Goal: Task Accomplishment & Management: Manage account settings

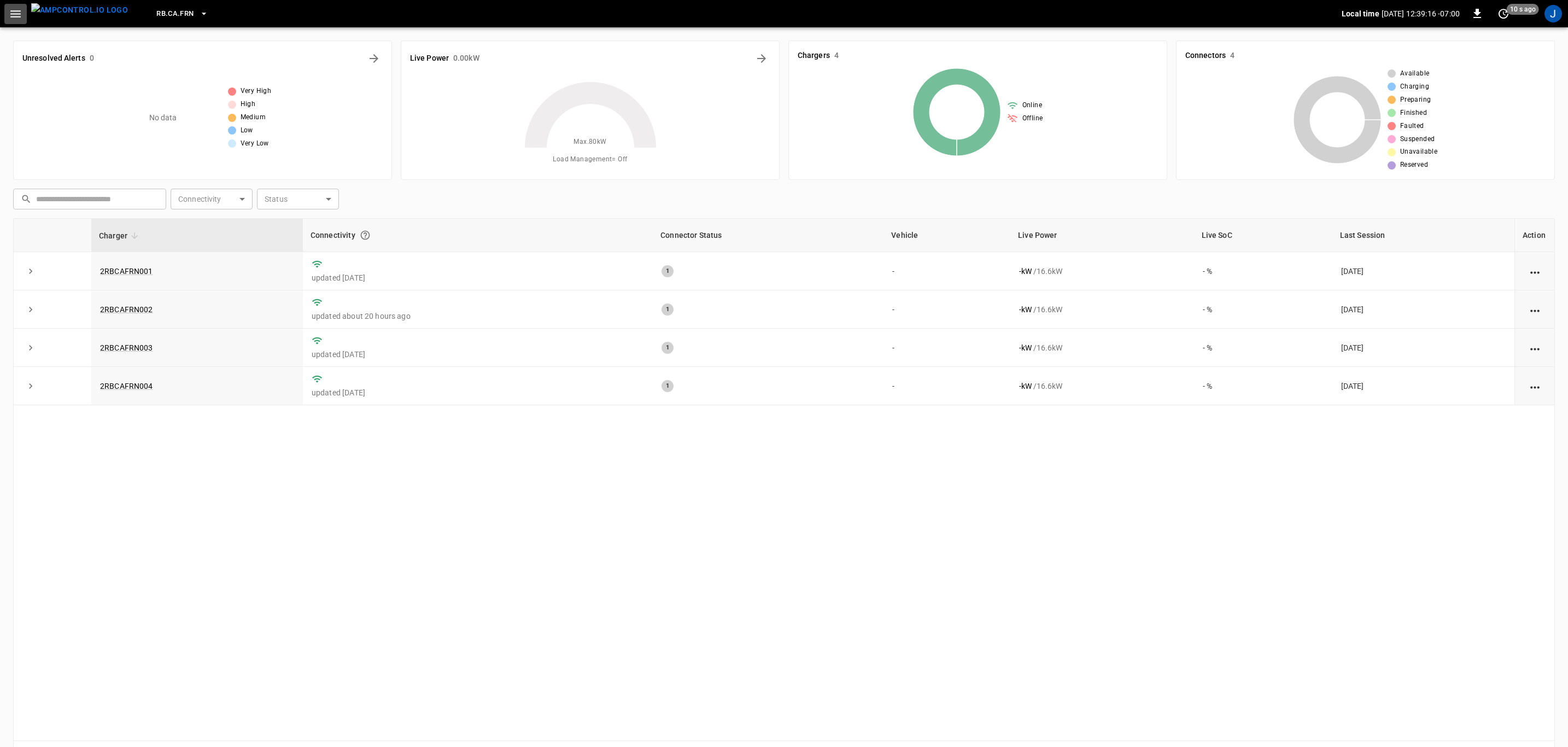
click at [13, 12] on icon "button" at bounding box center [15, 14] width 13 height 13
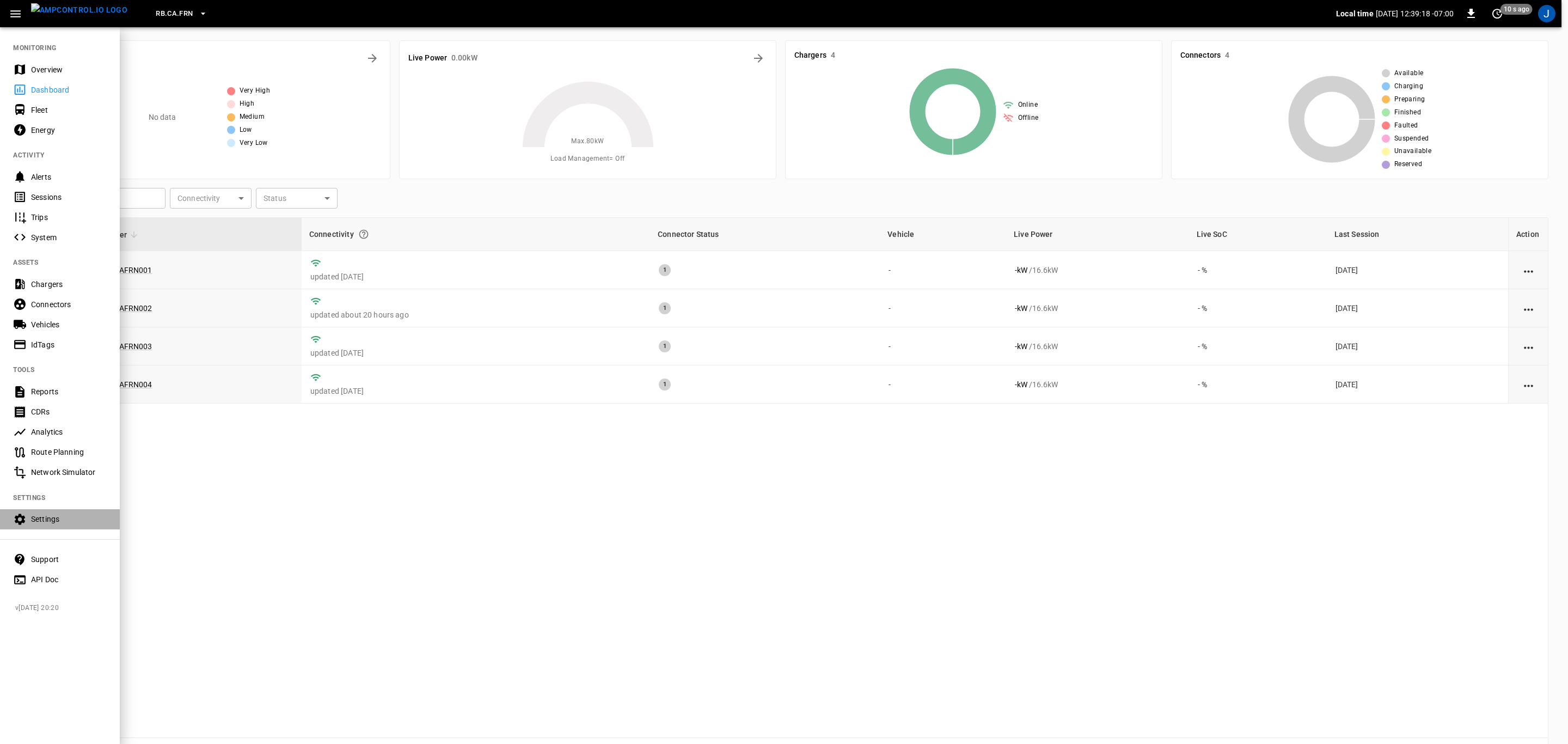
click at [51, 517] on div "Settings" at bounding box center [69, 519] width 75 height 11
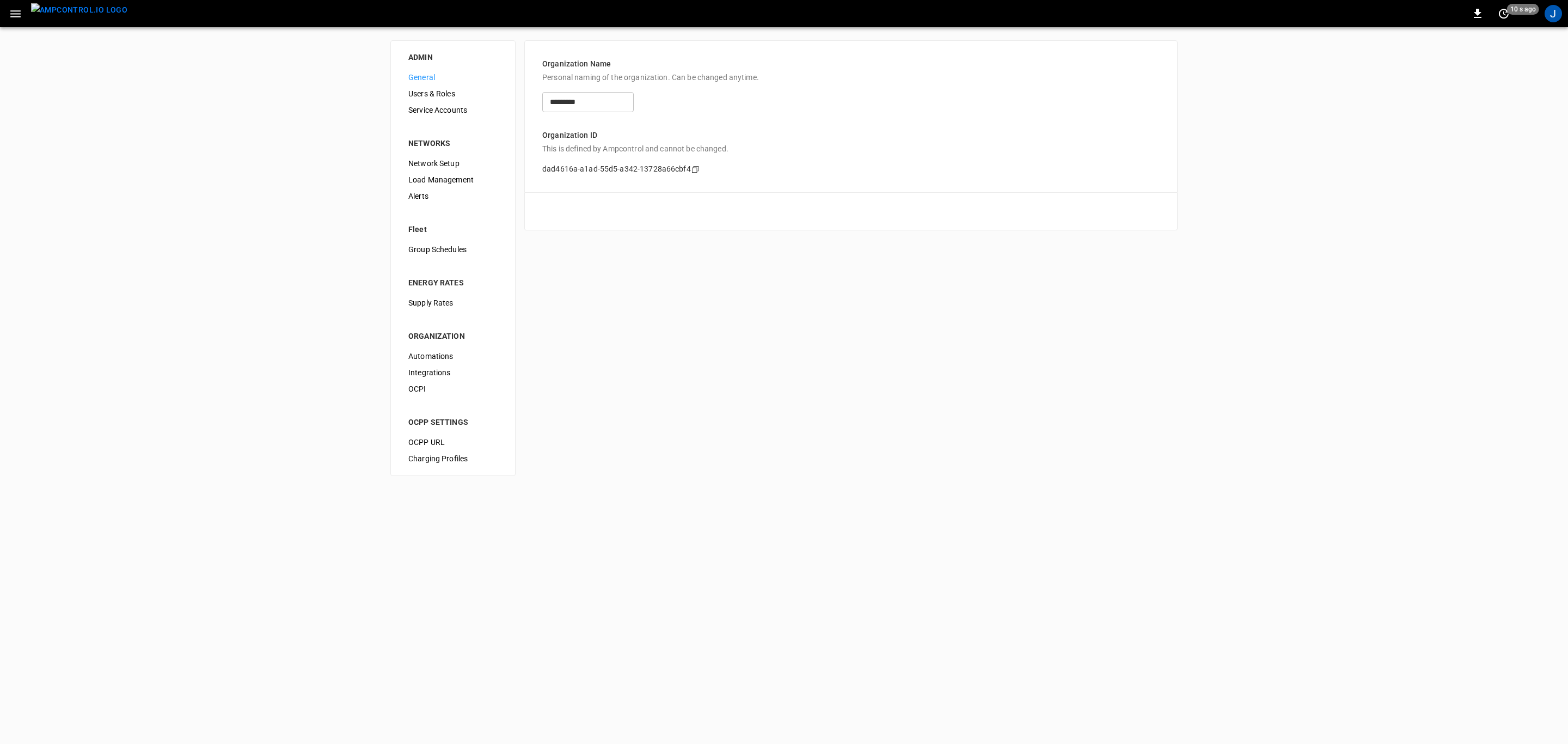
click at [449, 110] on span "Service Accounts" at bounding box center [453, 110] width 89 height 12
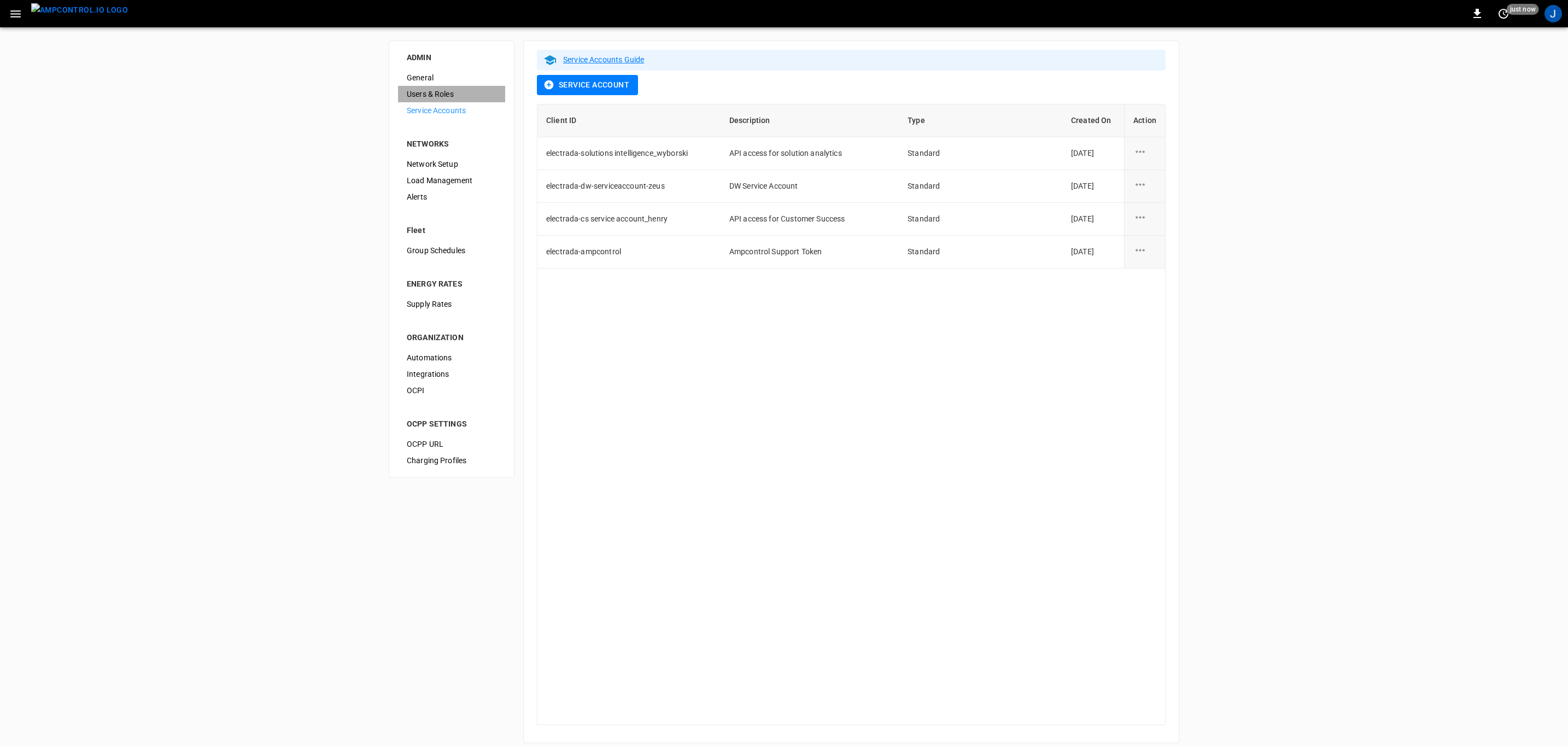
click at [447, 92] on span "Users & Roles" at bounding box center [451, 94] width 90 height 12
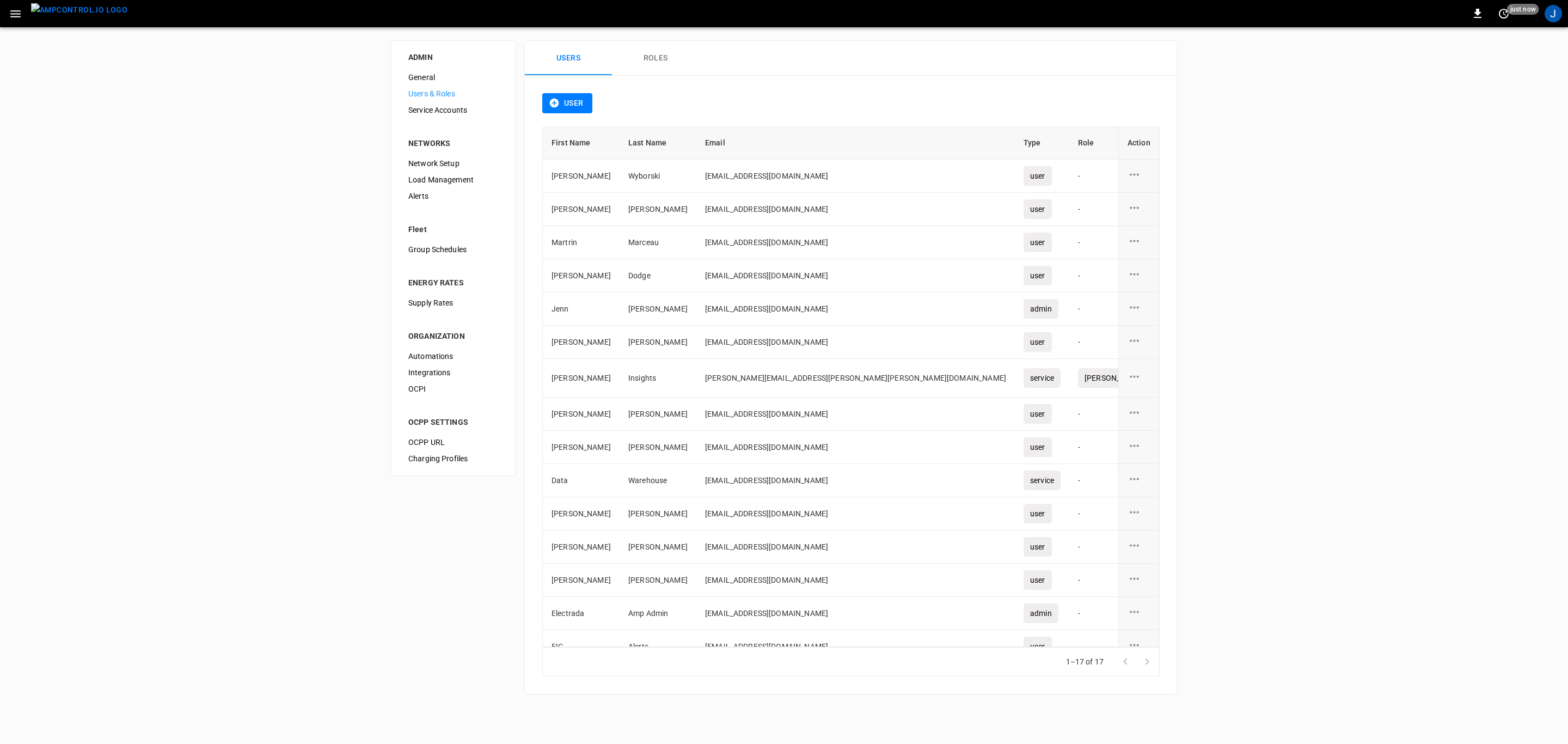
click at [1130, 377] on icon "user action options" at bounding box center [1134, 376] width 13 height 13
click at [1132, 376] on li "Edit" at bounding box center [1141, 385] width 39 height 18
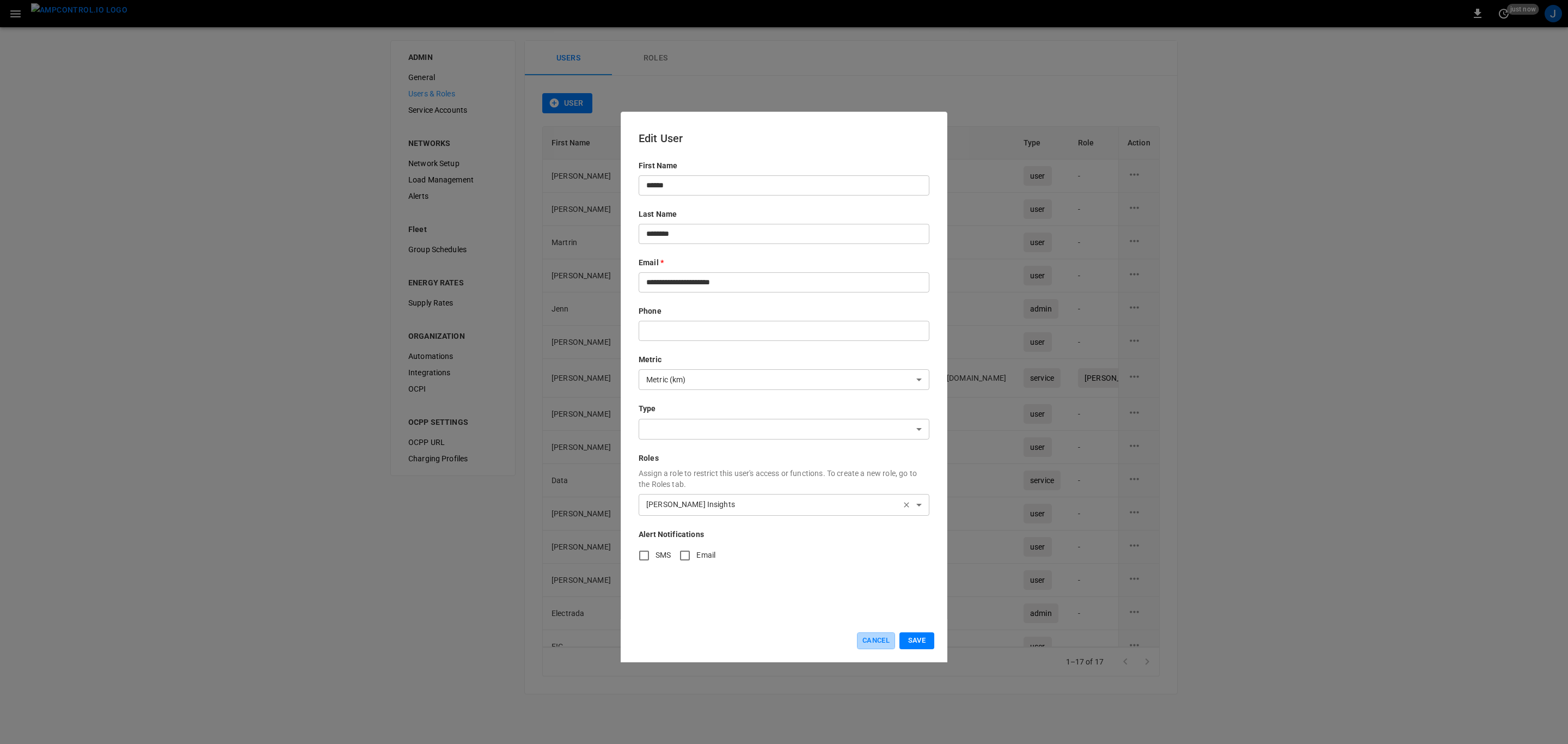
click at [877, 640] on button "Cancel" at bounding box center [876, 640] width 38 height 17
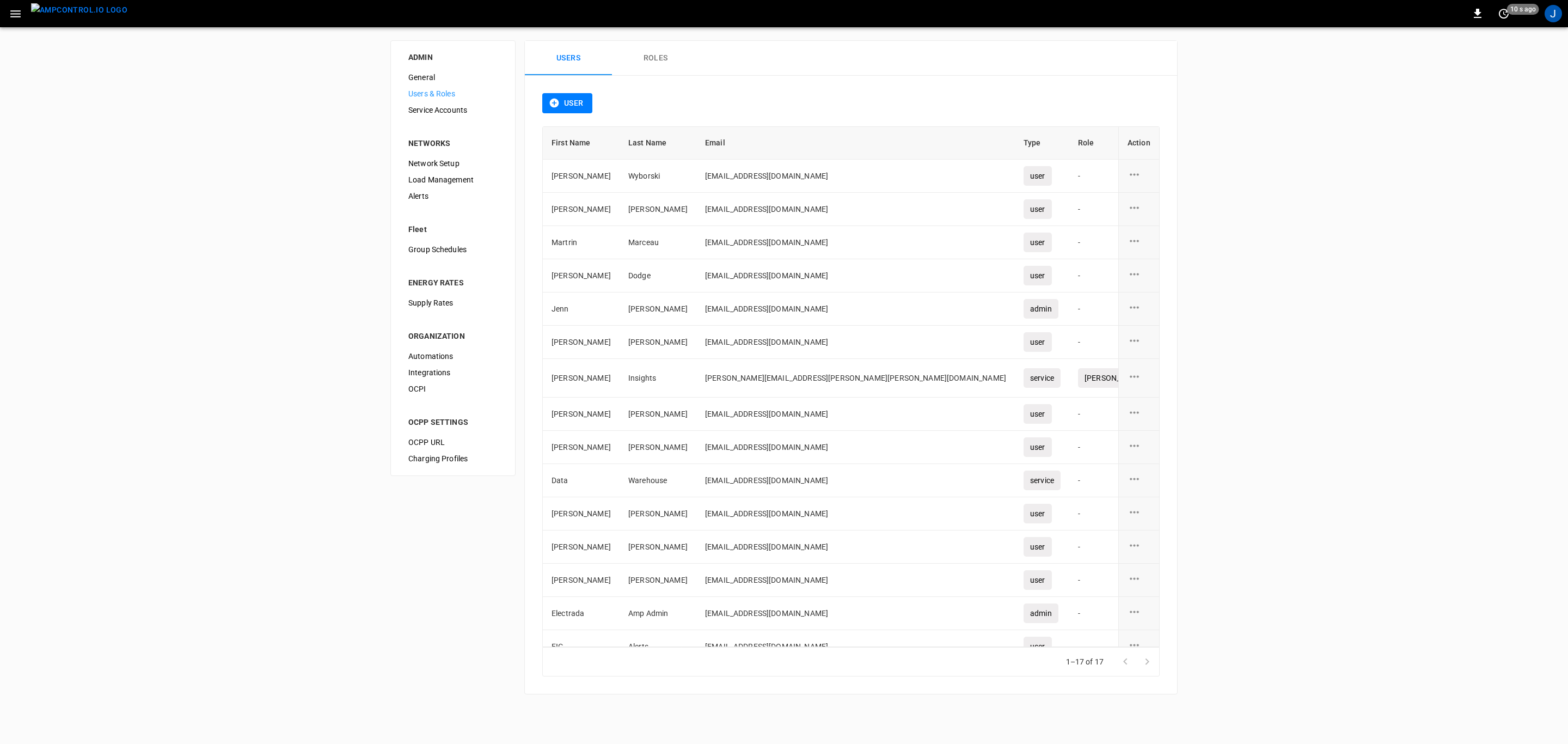
click at [460, 111] on span "Service Accounts" at bounding box center [453, 110] width 89 height 12
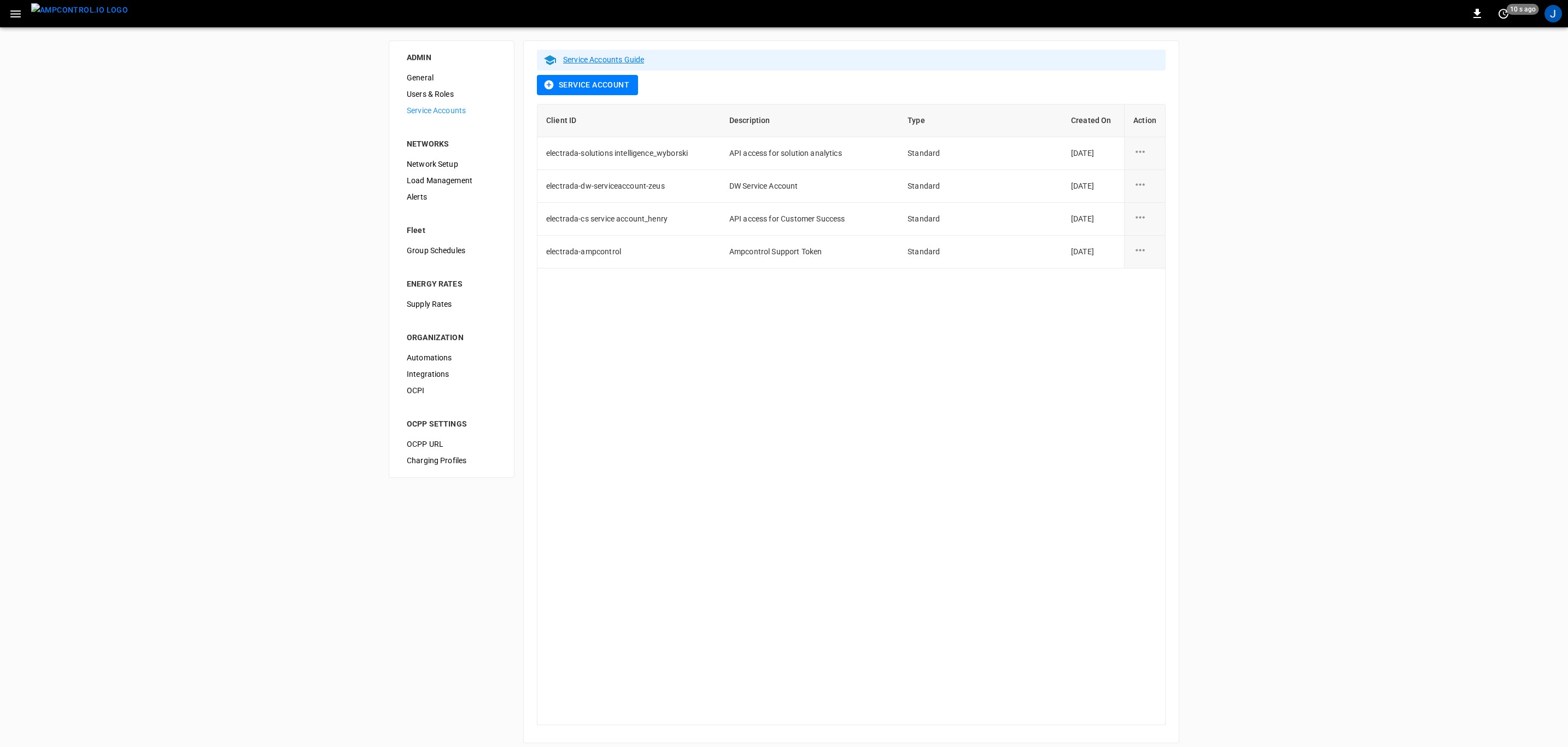
click at [606, 89] on button "Service Account" at bounding box center [587, 85] width 101 height 20
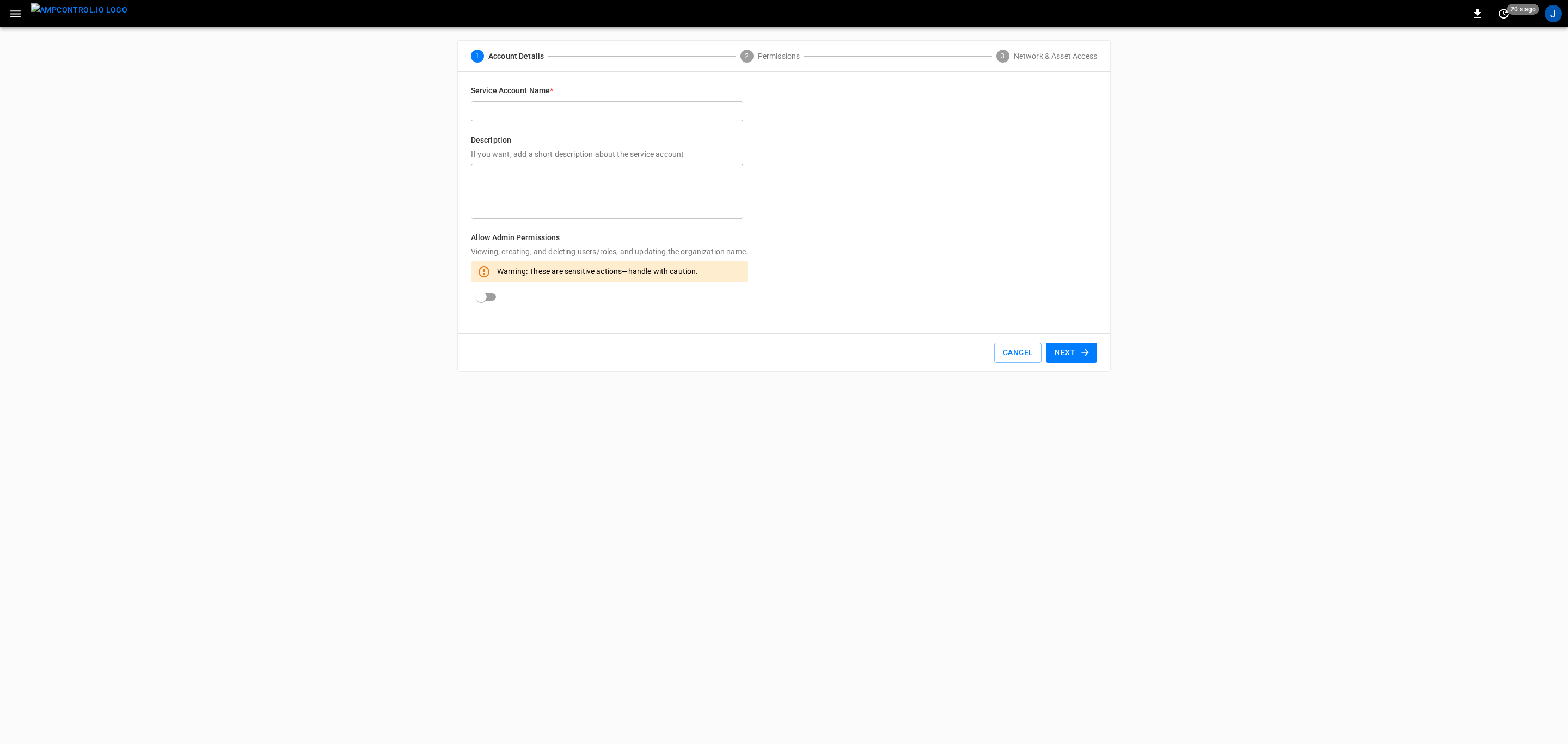
click at [1009, 348] on button "Cancel" at bounding box center [1018, 353] width 47 height 20
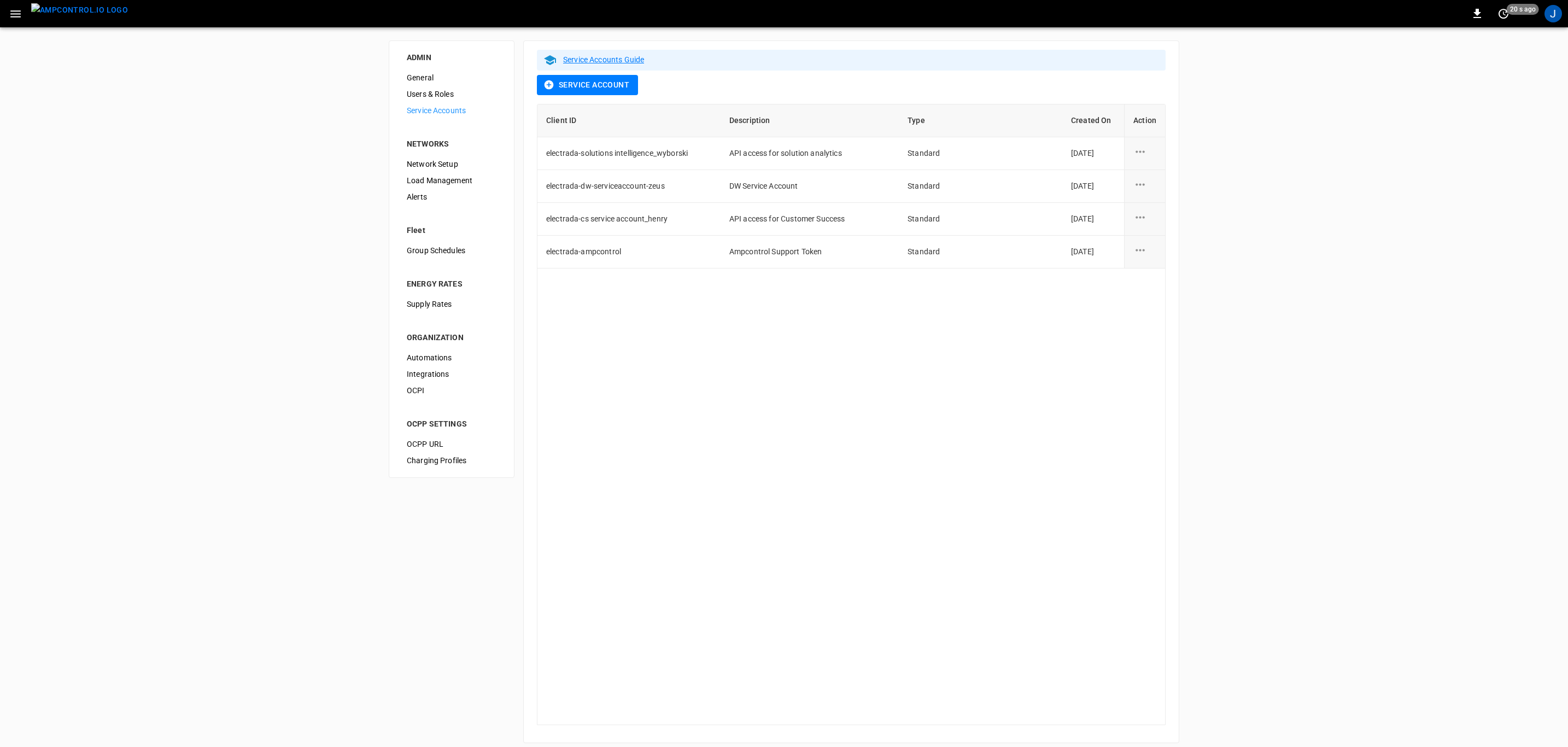
click at [444, 92] on span "Users & Roles" at bounding box center [451, 94] width 90 height 12
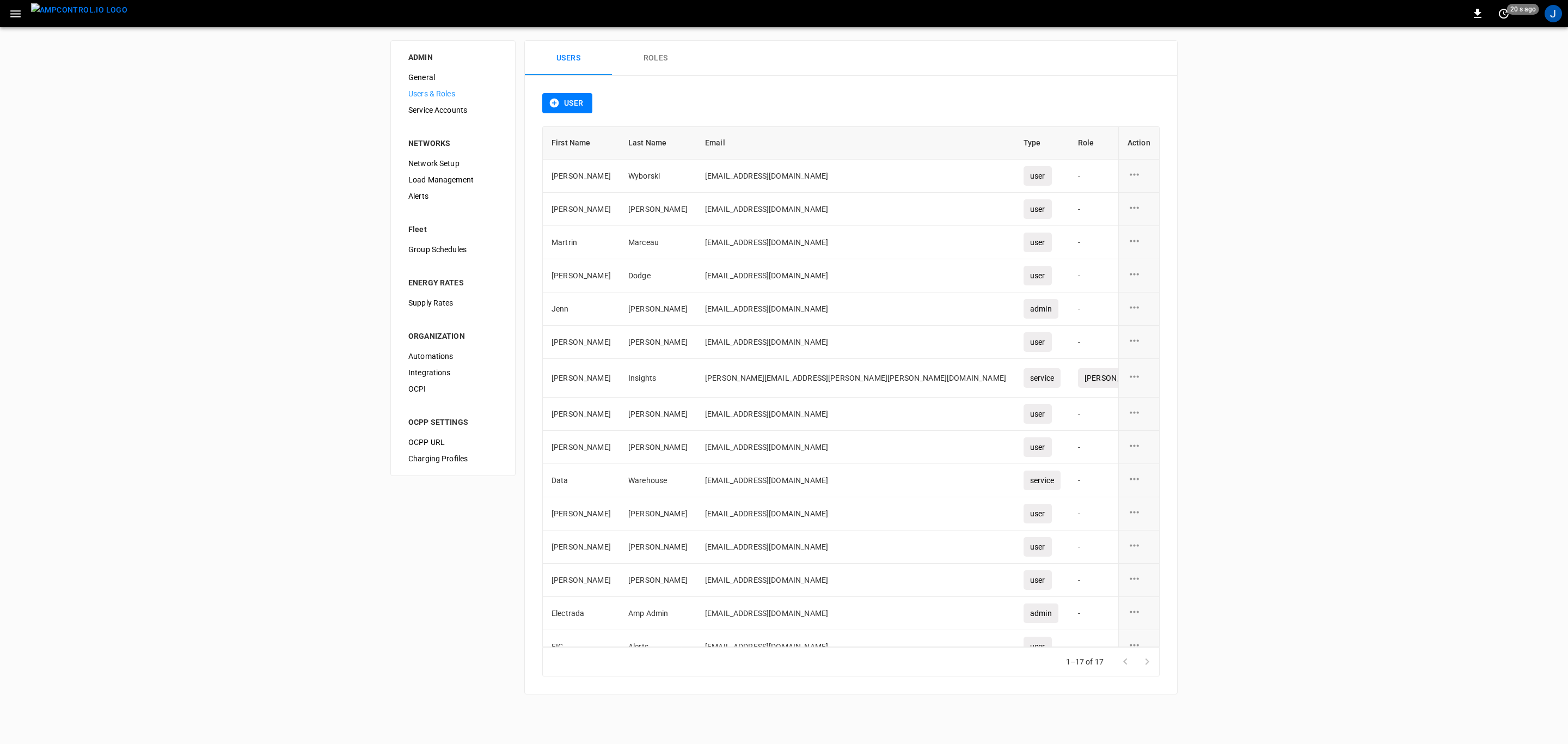
click at [1130, 374] on icon "user action options" at bounding box center [1134, 376] width 13 height 13
click at [662, 63] on div at bounding box center [784, 372] width 1568 height 744
click at [662, 63] on button "Roles" at bounding box center [655, 58] width 87 height 35
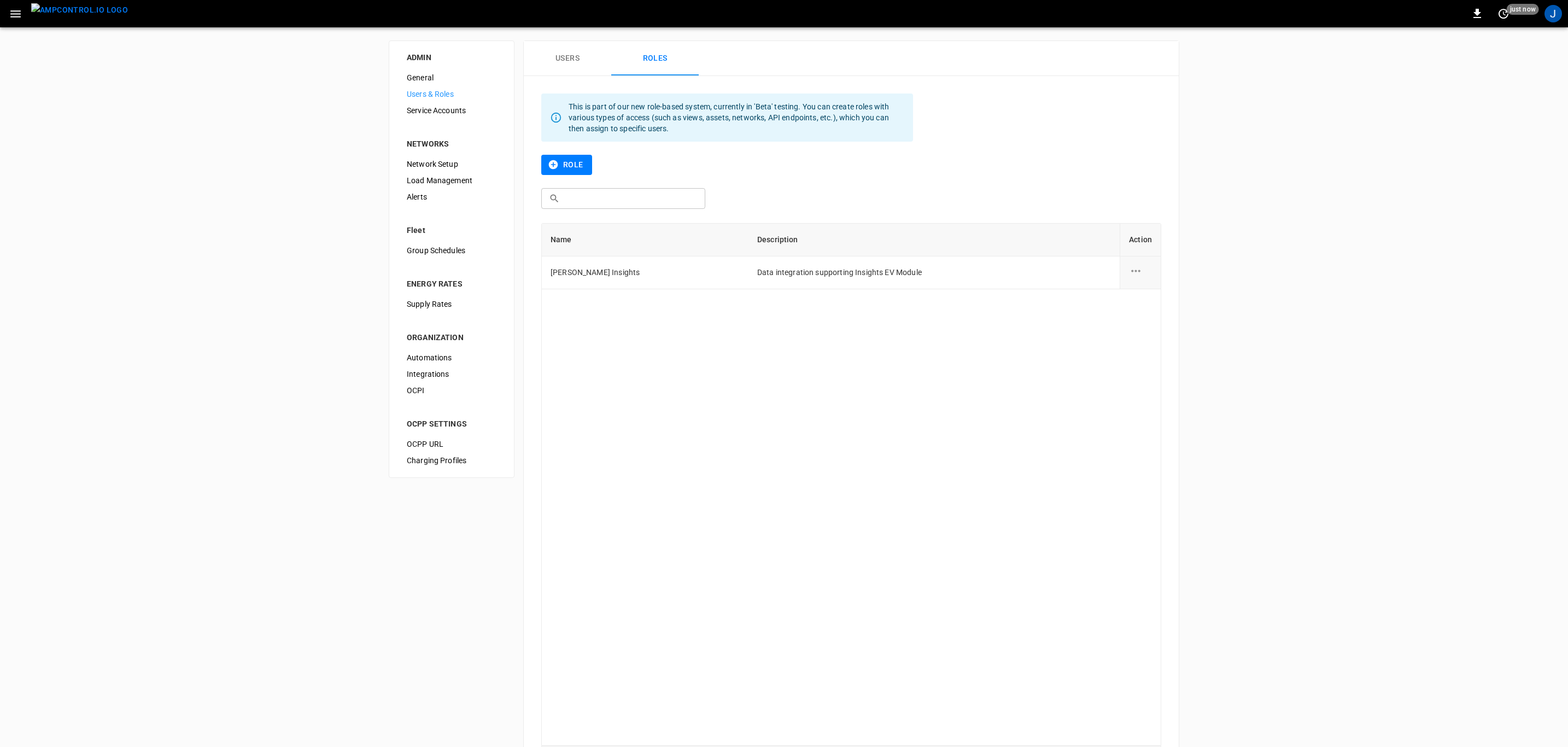
click at [1139, 269] on icon "role action options" at bounding box center [1136, 271] width 13 height 13
click at [1149, 279] on li "Edit" at bounding box center [1149, 278] width 39 height 18
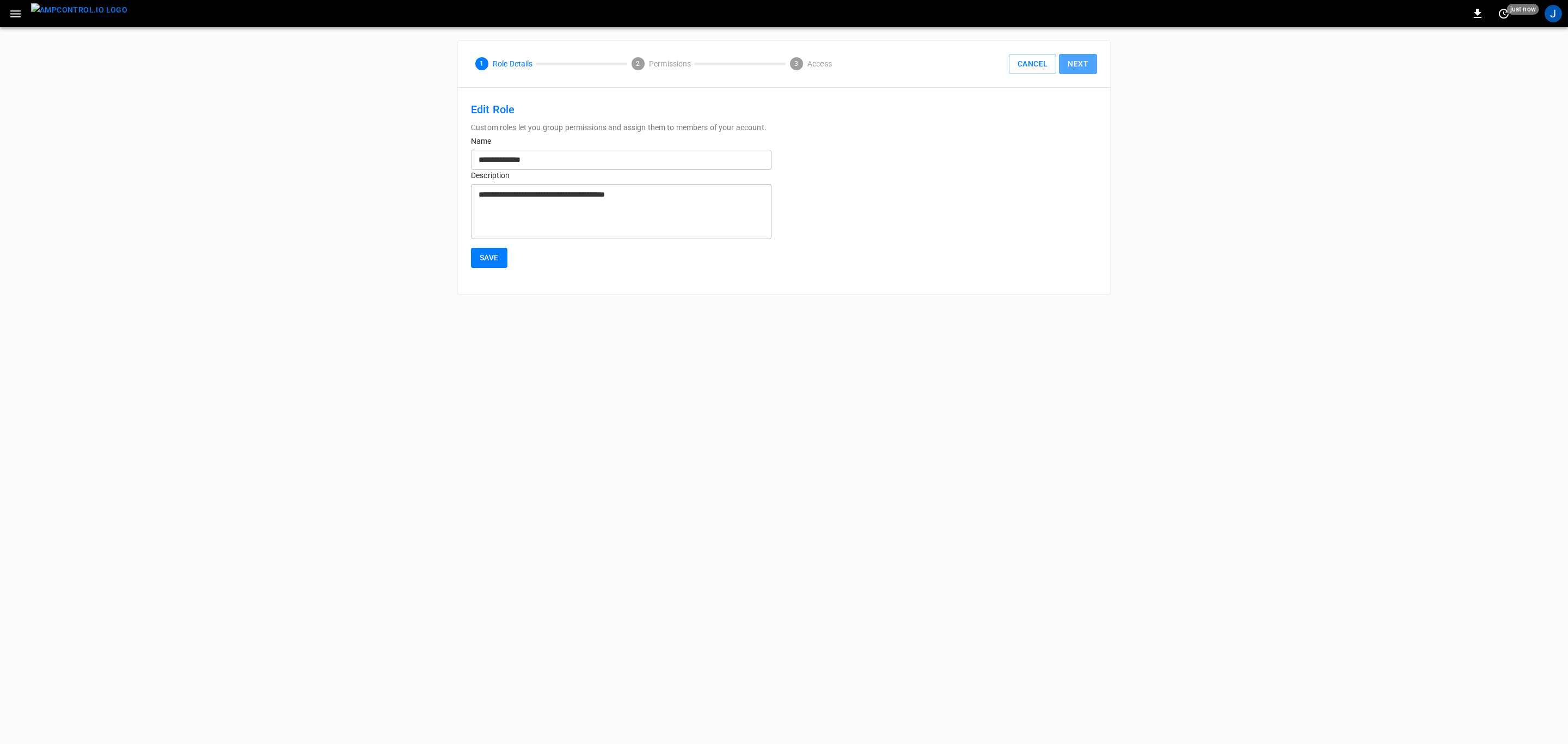
click at [1076, 65] on button "Next" at bounding box center [1078, 64] width 38 height 20
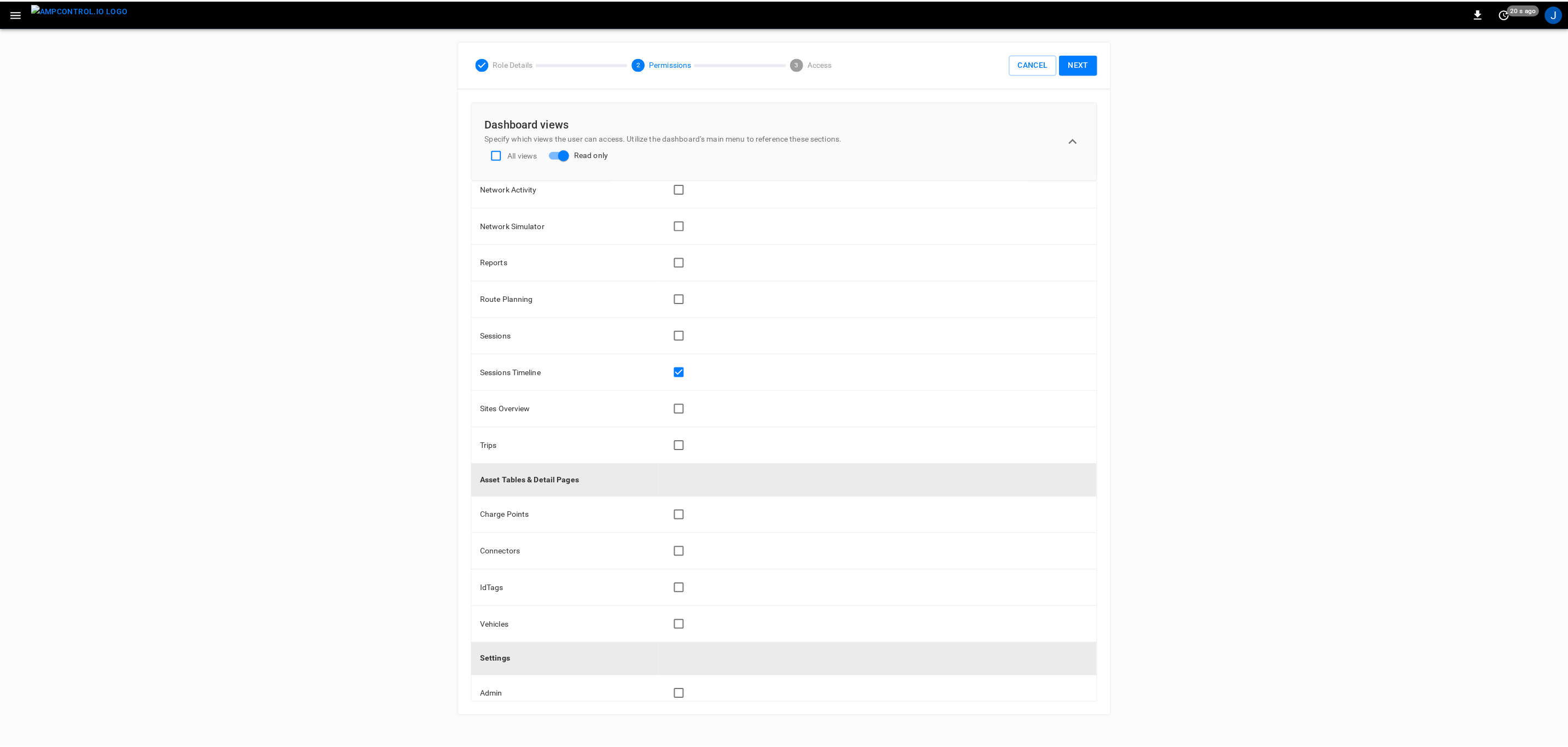
scroll to position [315, 0]
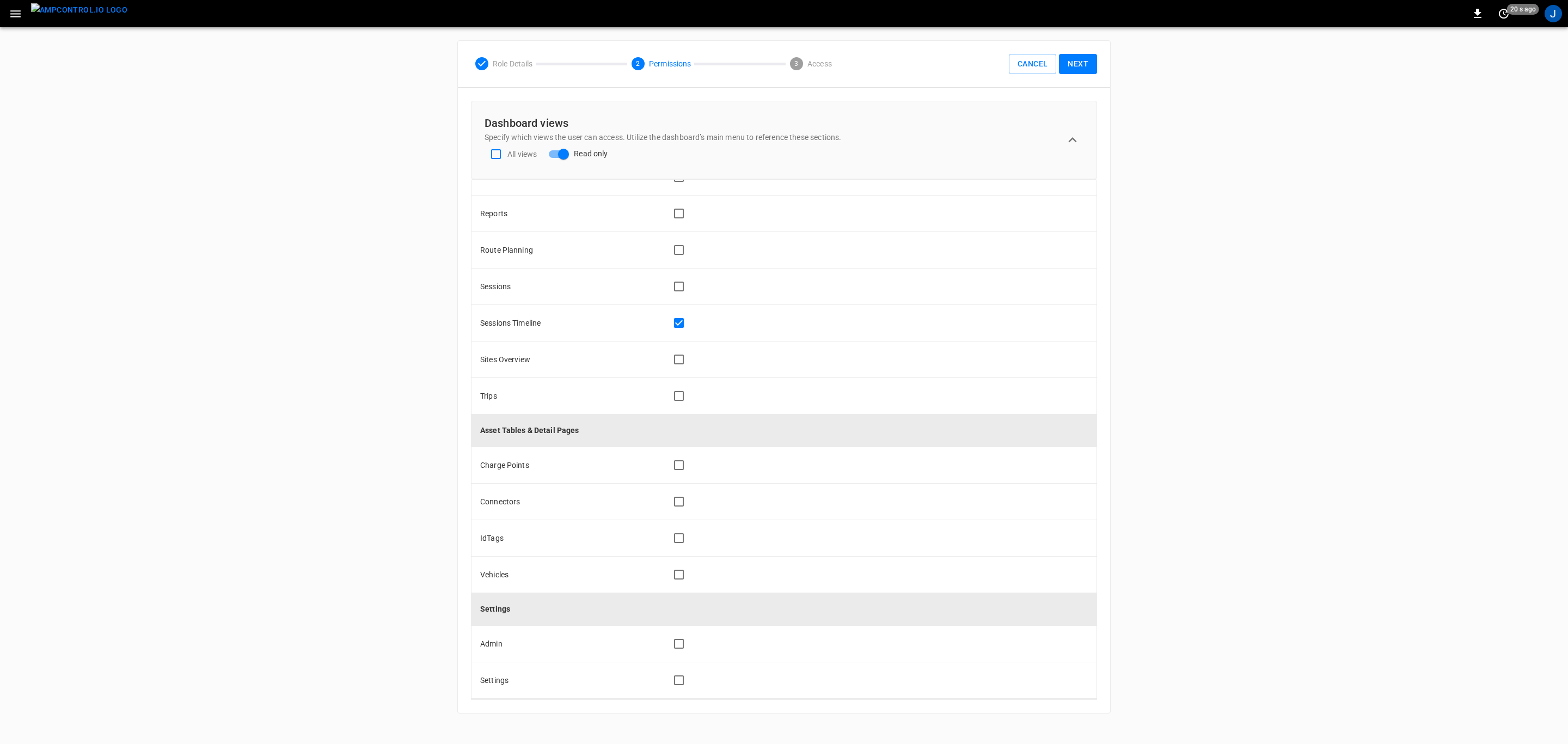
click at [1079, 62] on button "Next" at bounding box center [1078, 64] width 38 height 20
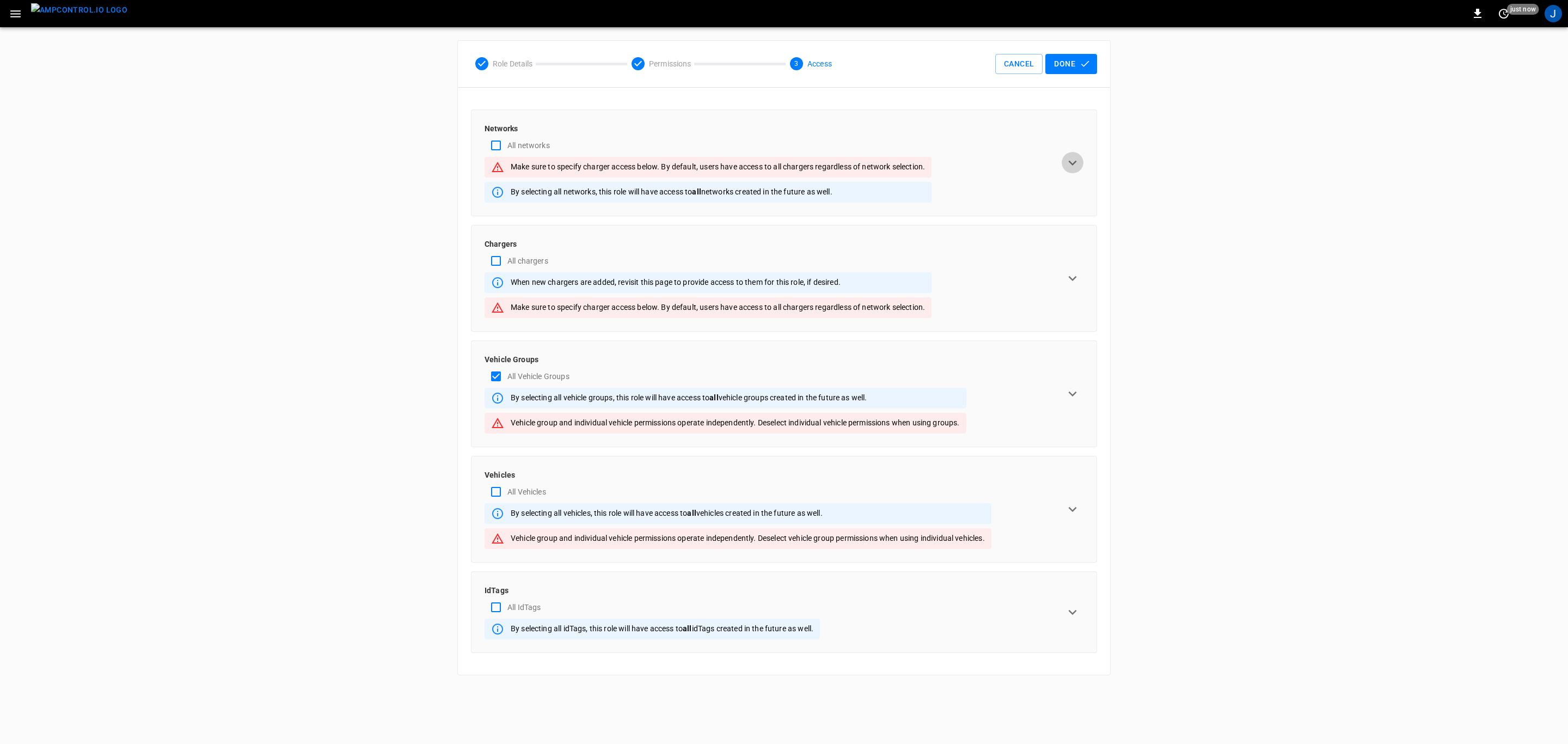
click at [1076, 163] on icon "expand row" at bounding box center [1073, 163] width 16 height 16
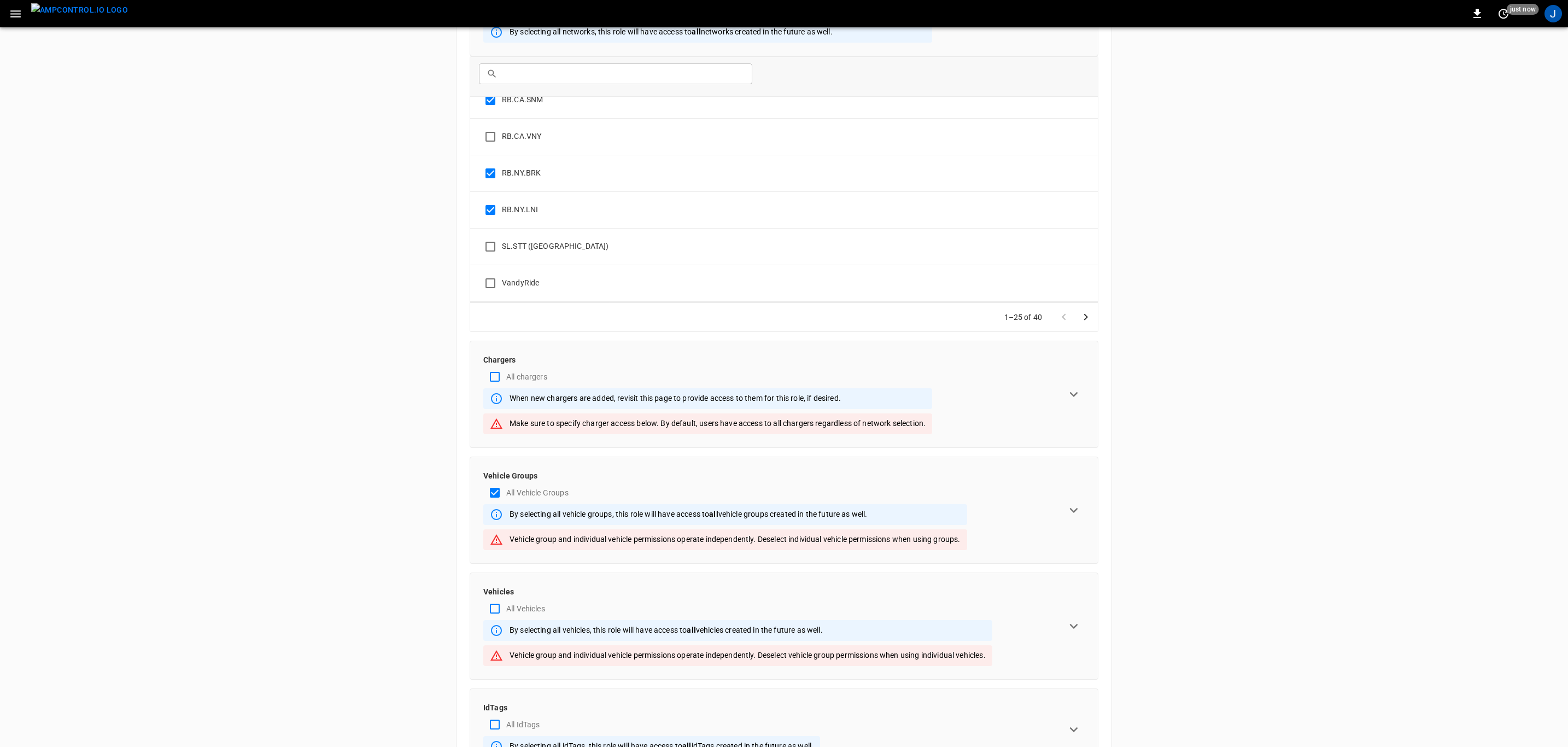
scroll to position [224, 0]
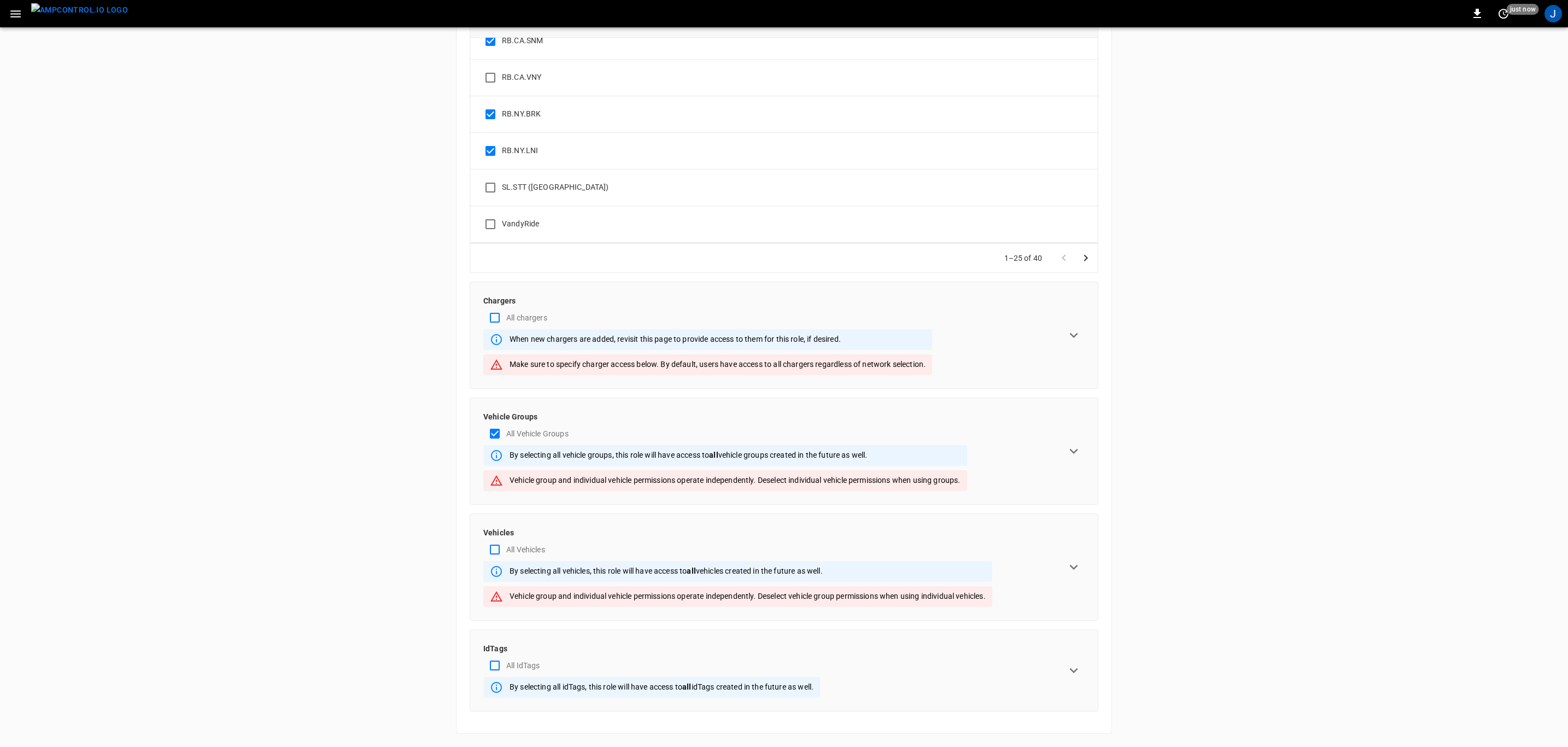
click at [1073, 450] on icon "expand row" at bounding box center [1073, 451] width 8 height 5
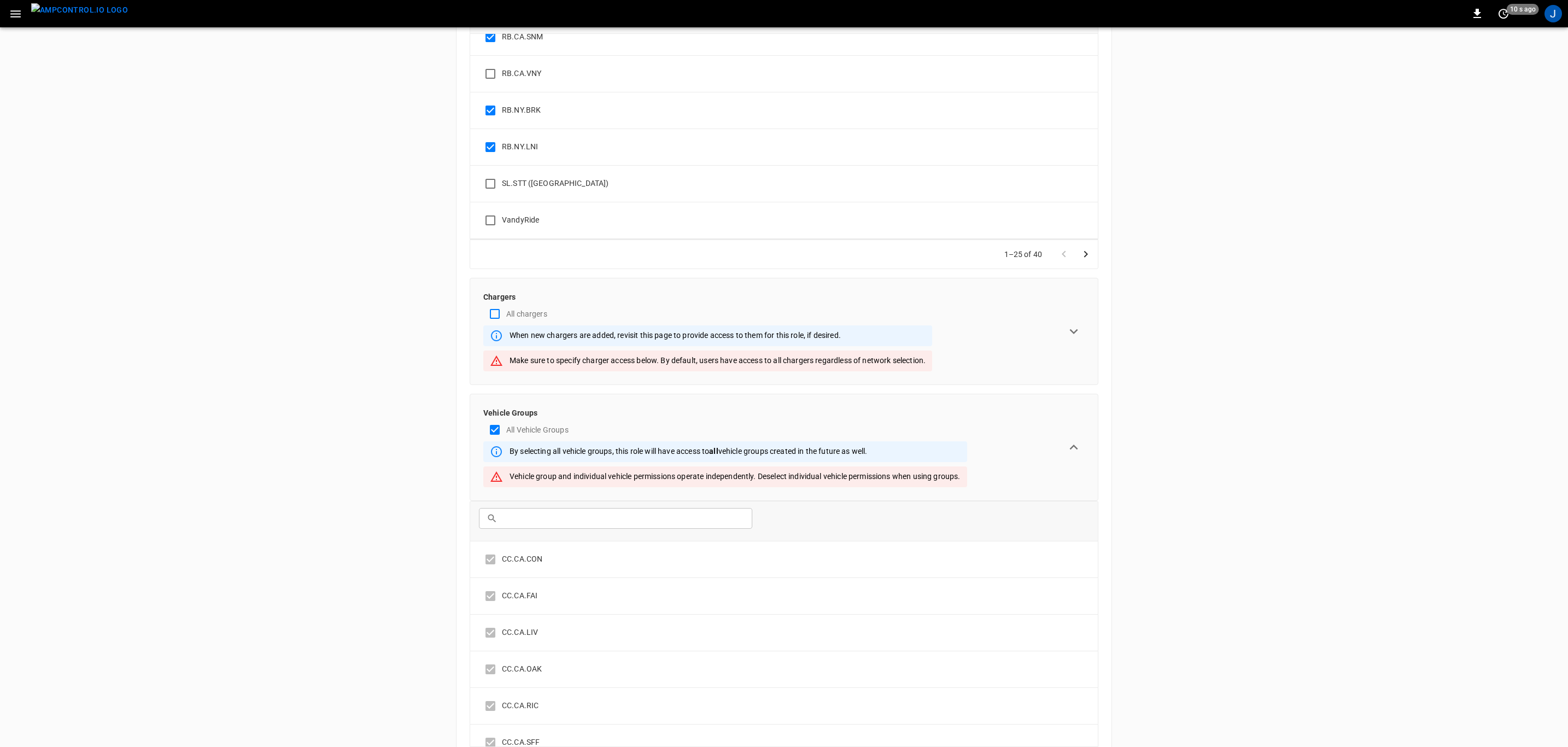
click at [1194, 484] on div "ADMIN General Users & Roles Service Accounts NETWORKS Network Setup Load Manage…" at bounding box center [784, 411] width 1568 height 1215
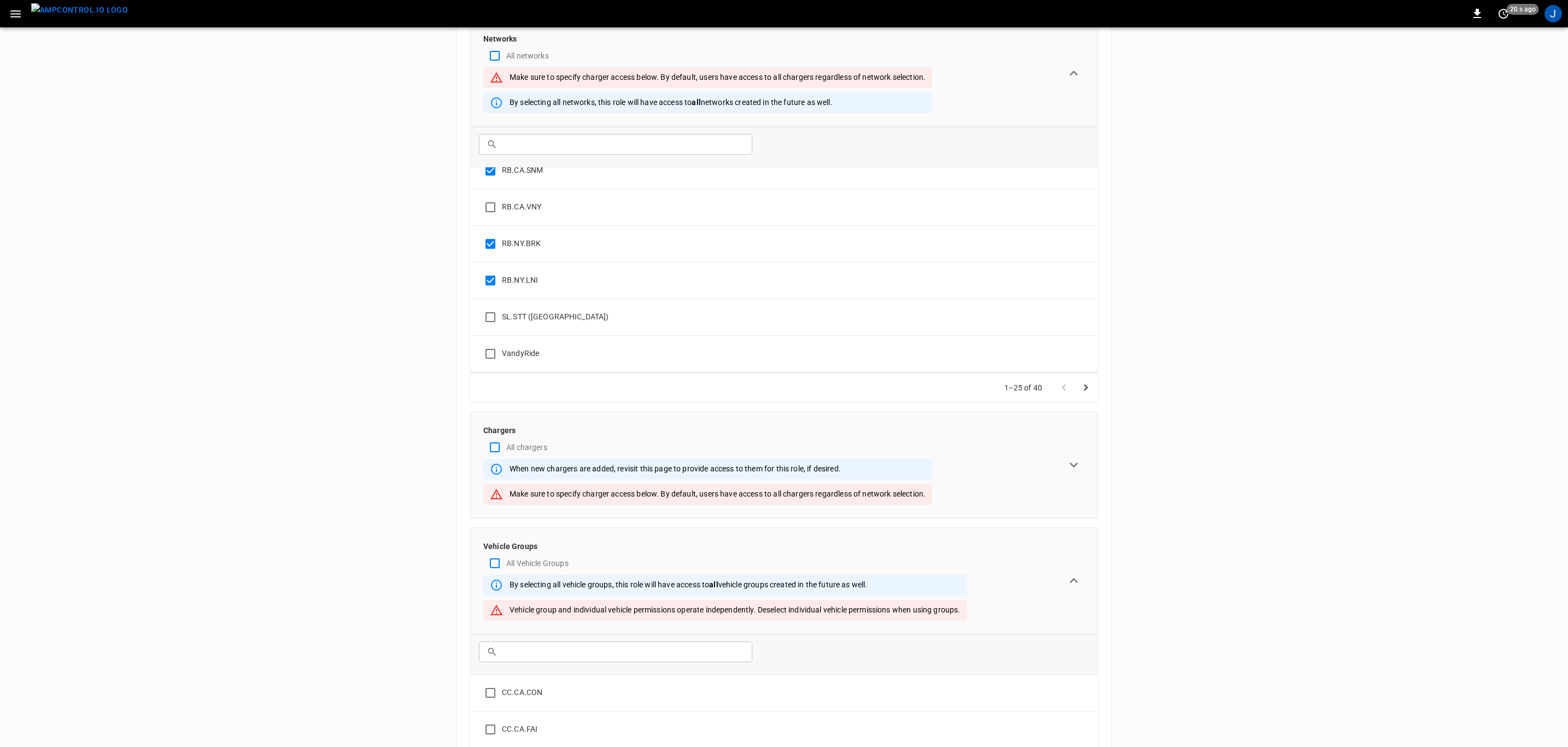
scroll to position [89, 0]
click at [1071, 464] on icon "expand row" at bounding box center [1073, 466] width 17 height 17
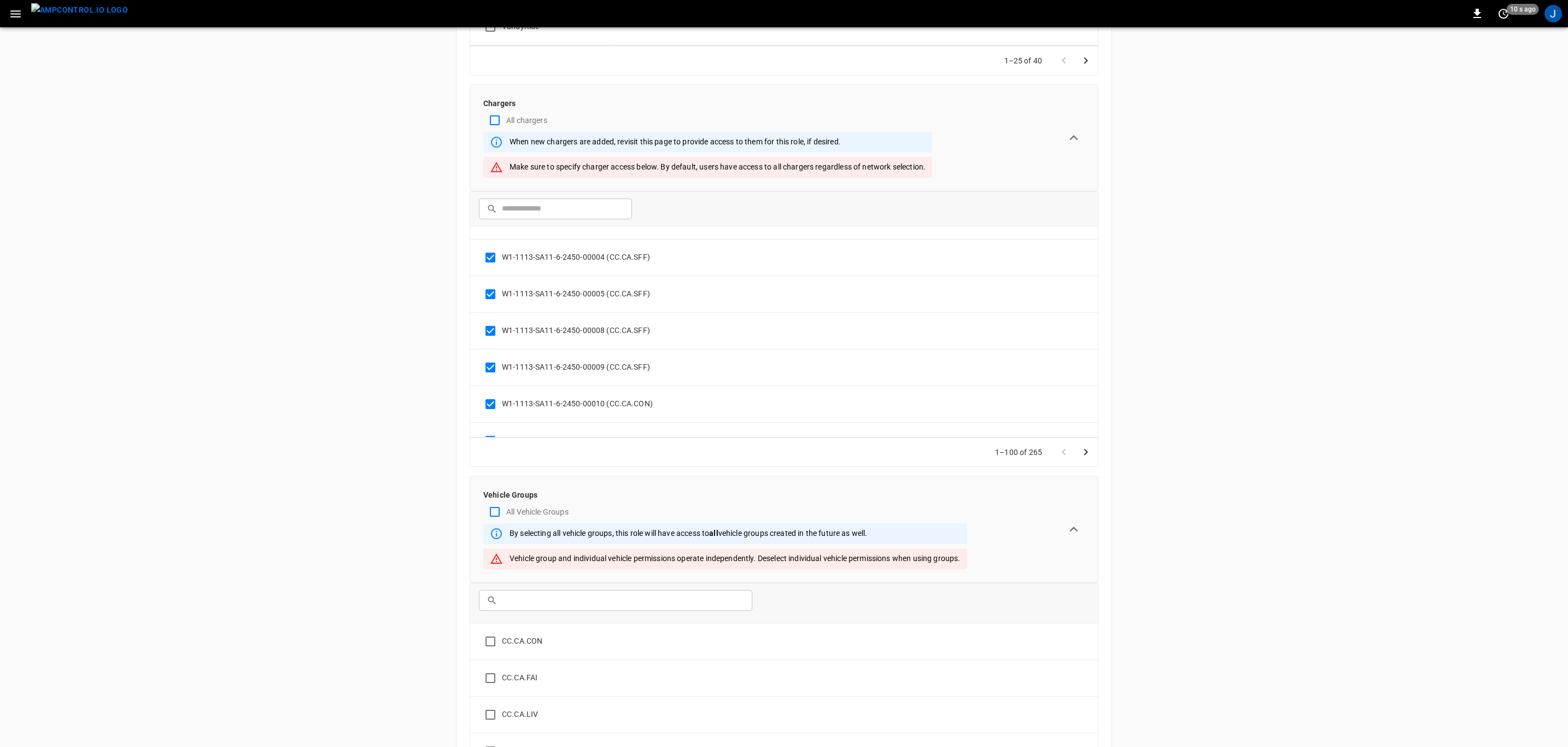
scroll to position [3481, 0]
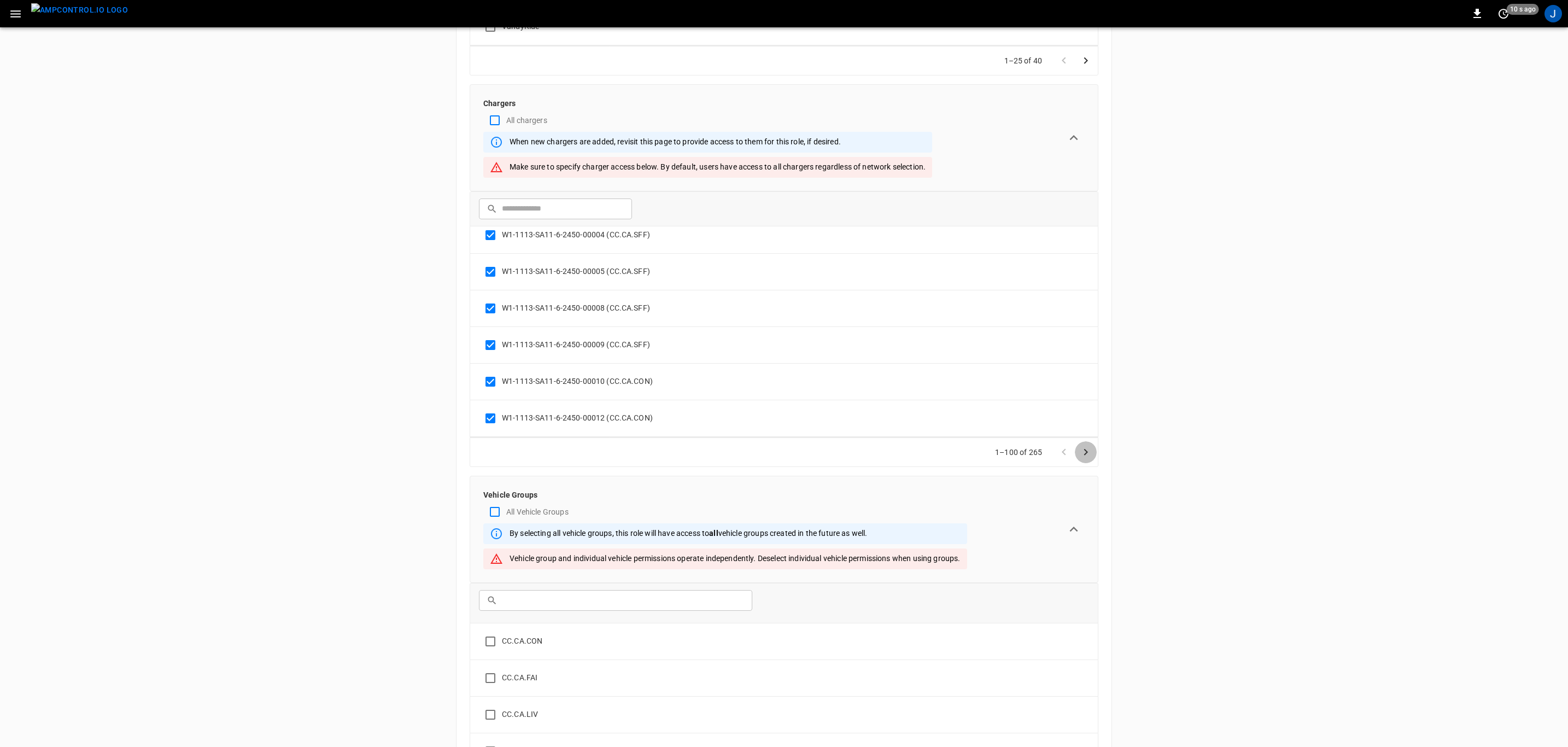
click at [1085, 455] on icon "Go to next page" at bounding box center [1086, 451] width 4 height 7
click at [1083, 455] on icon "Go to next page" at bounding box center [1086, 452] width 13 height 13
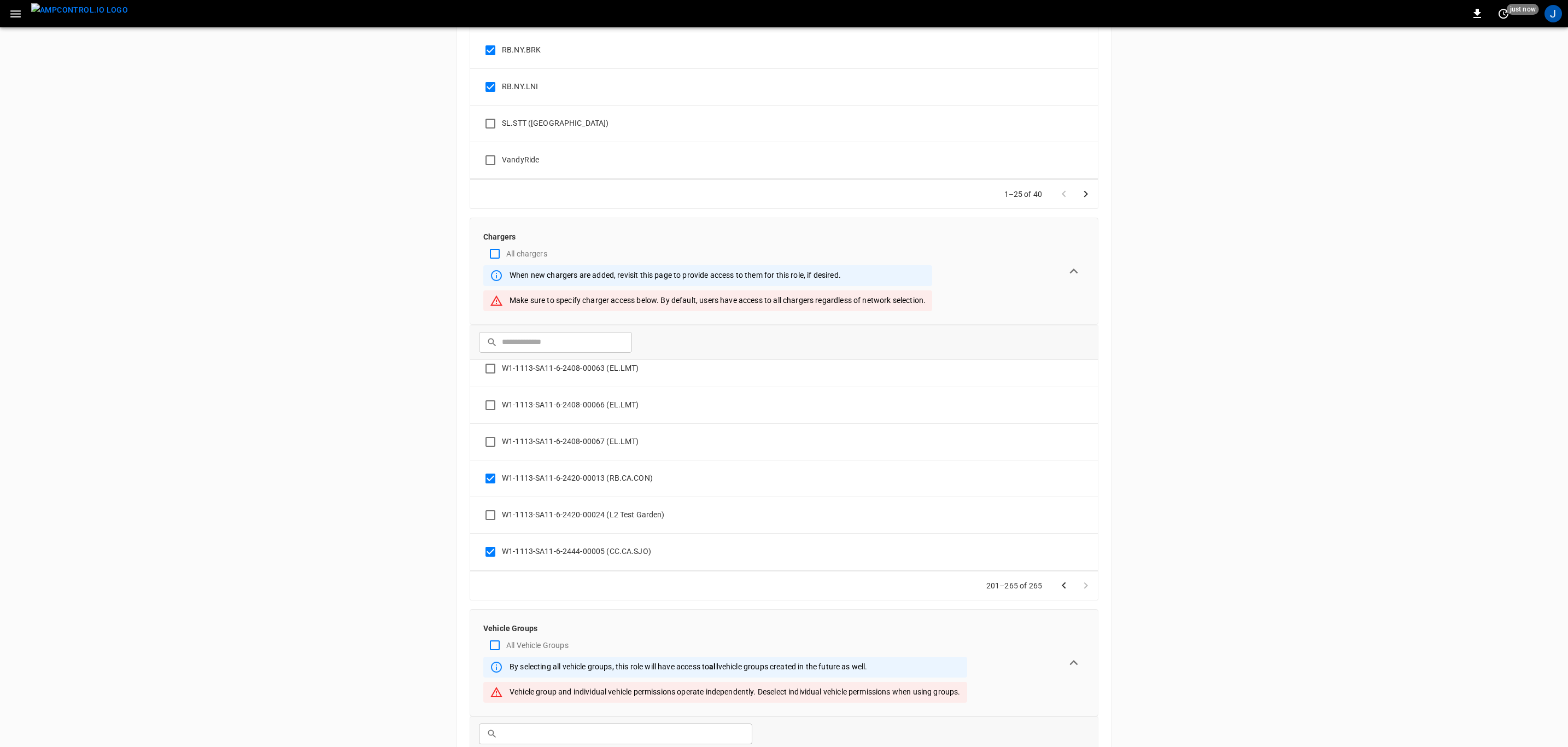
scroll to position [0, 0]
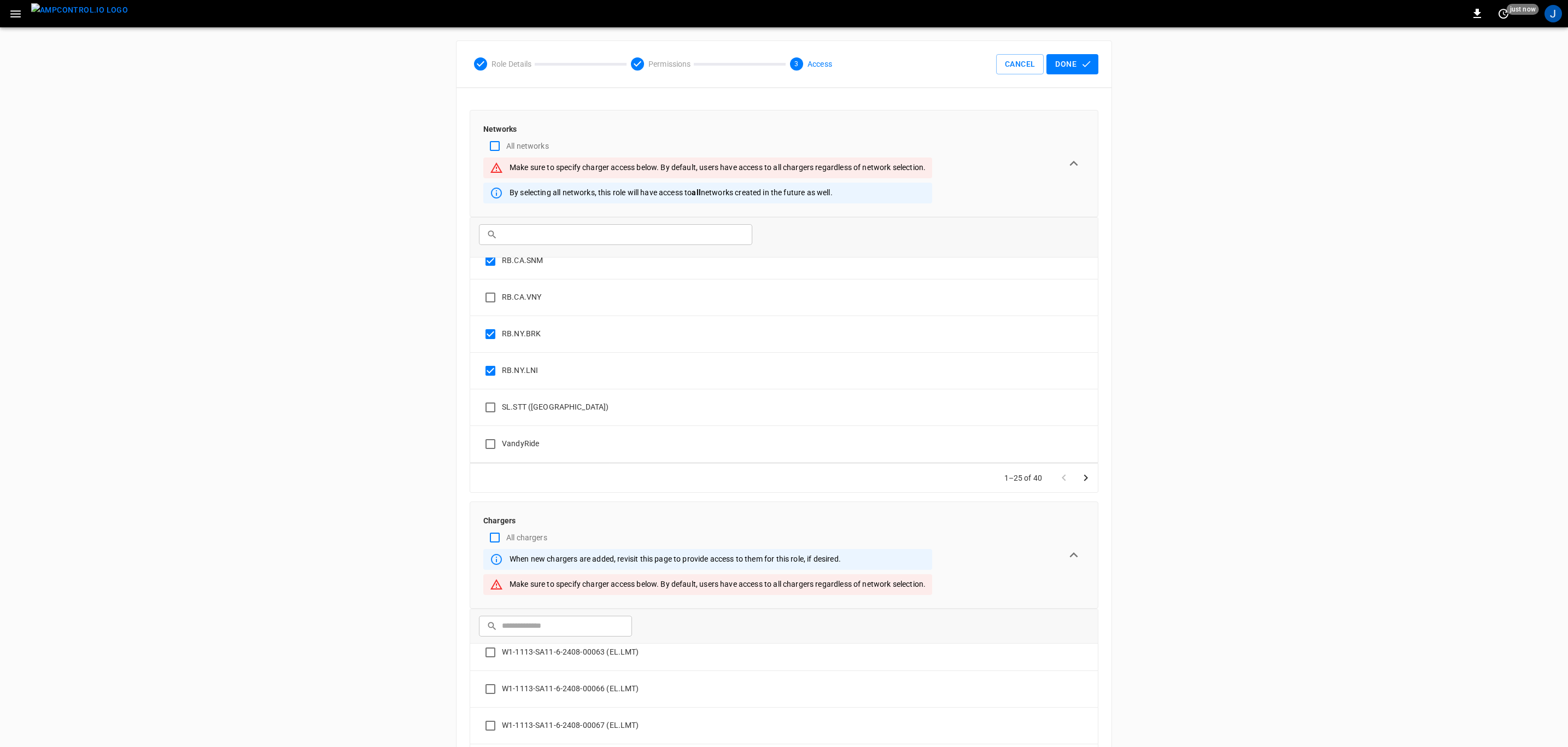
click at [1072, 64] on button "Done" at bounding box center [1072, 64] width 52 height 20
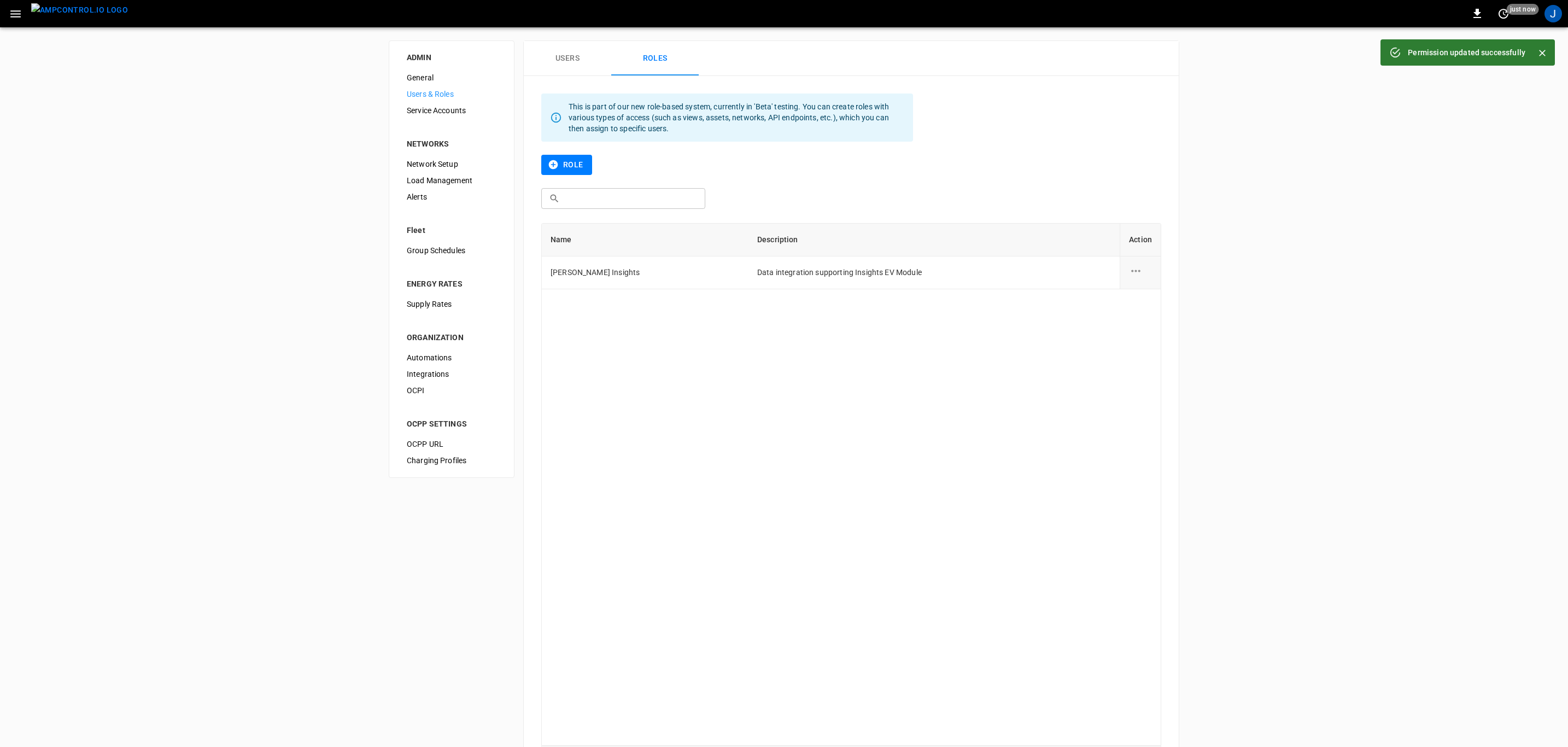
click at [1131, 267] on icon "role action options" at bounding box center [1136, 271] width 13 height 13
click at [1148, 273] on li "Edit" at bounding box center [1149, 278] width 39 height 18
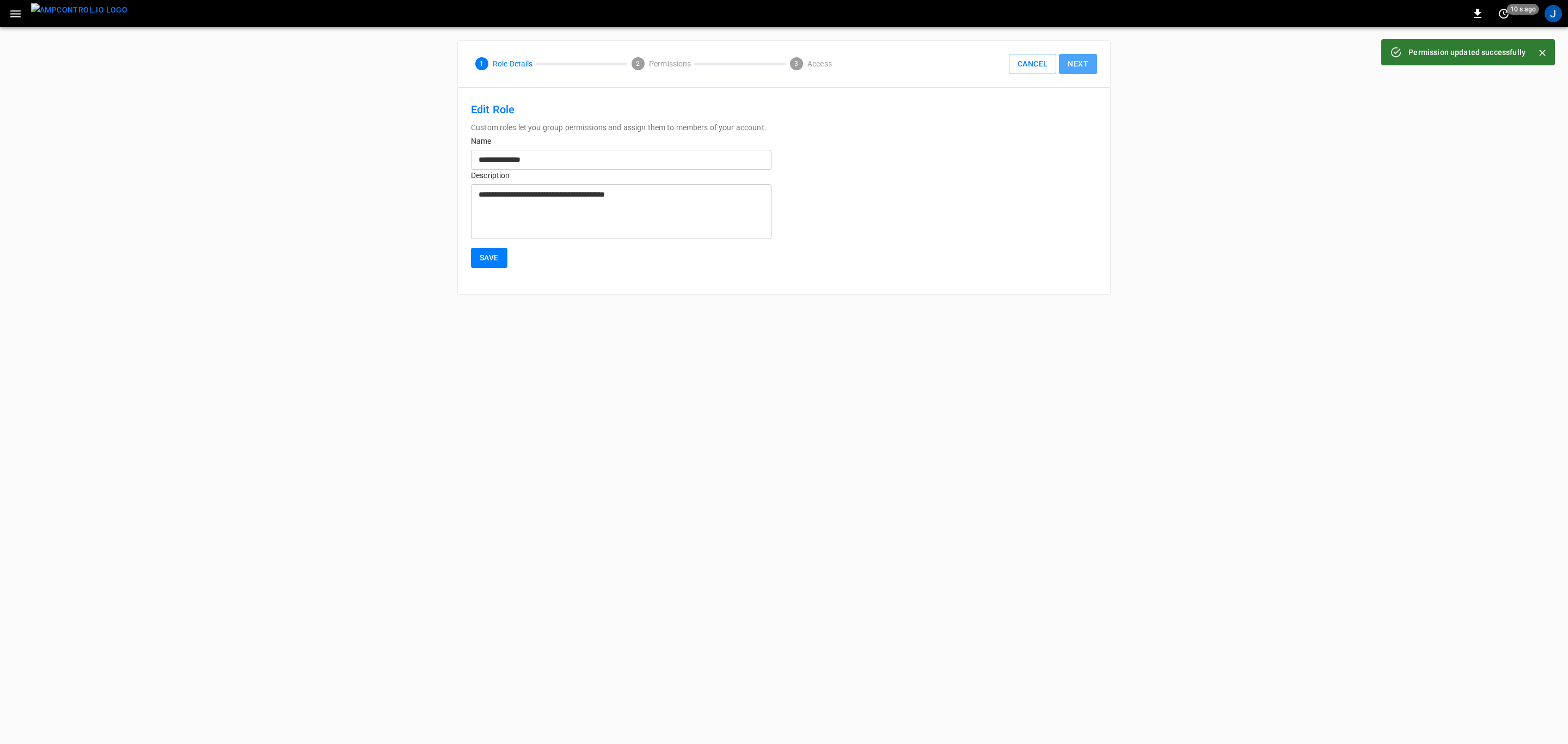
click at [1080, 68] on button "Next" at bounding box center [1078, 64] width 38 height 20
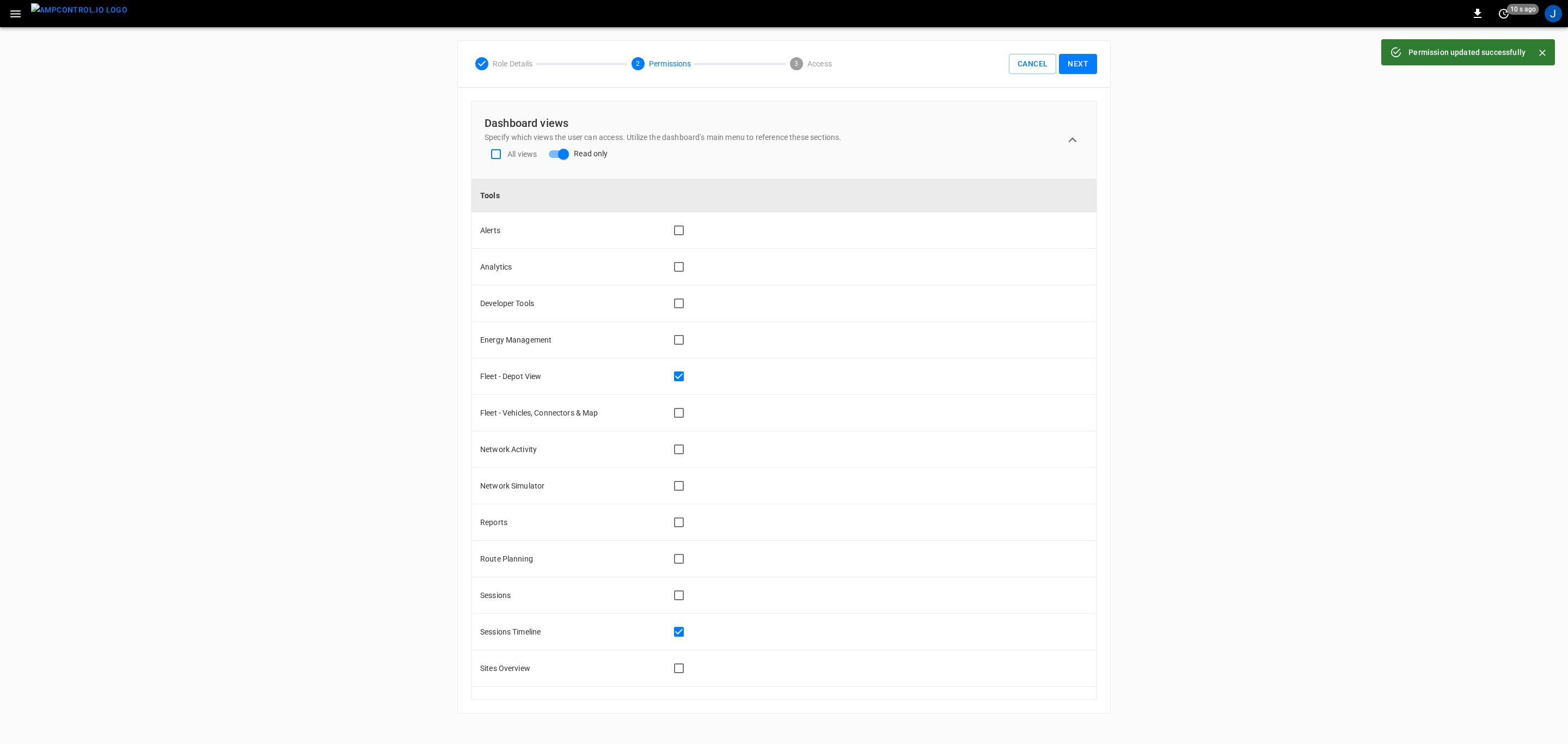
click at [1082, 59] on button "Next" at bounding box center [1078, 64] width 38 height 20
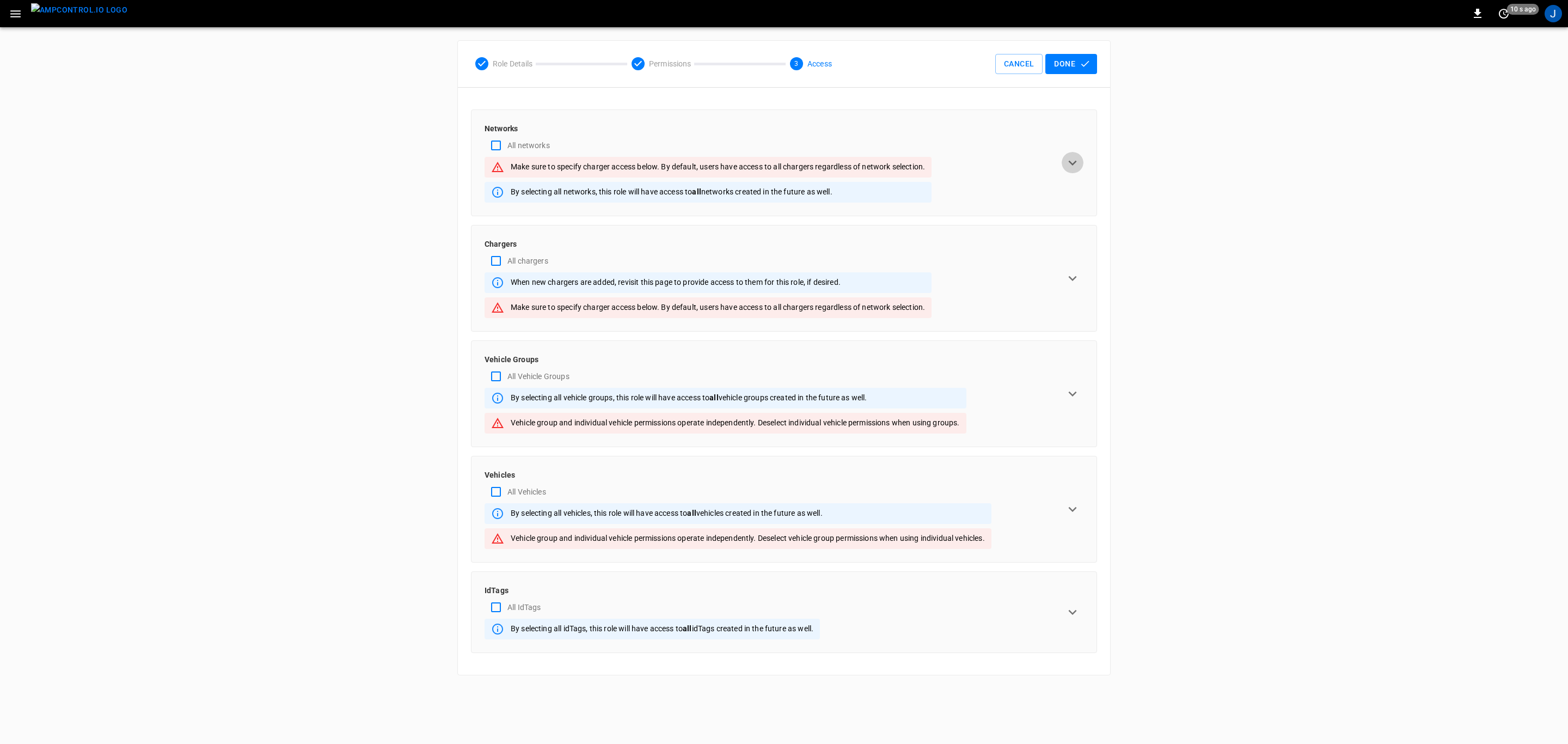
click at [1071, 163] on icon "expand row" at bounding box center [1073, 163] width 16 height 16
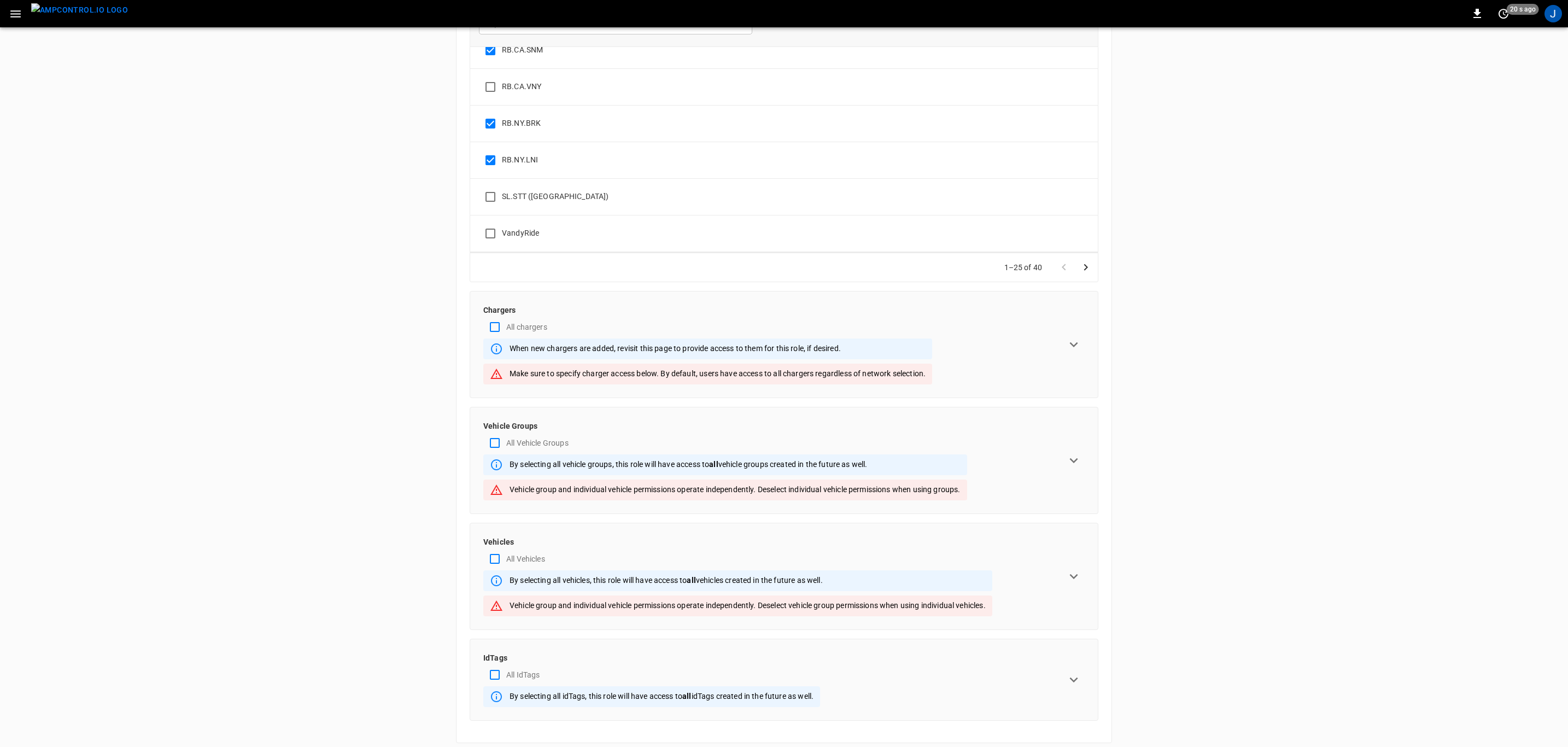
scroll to position [224, 0]
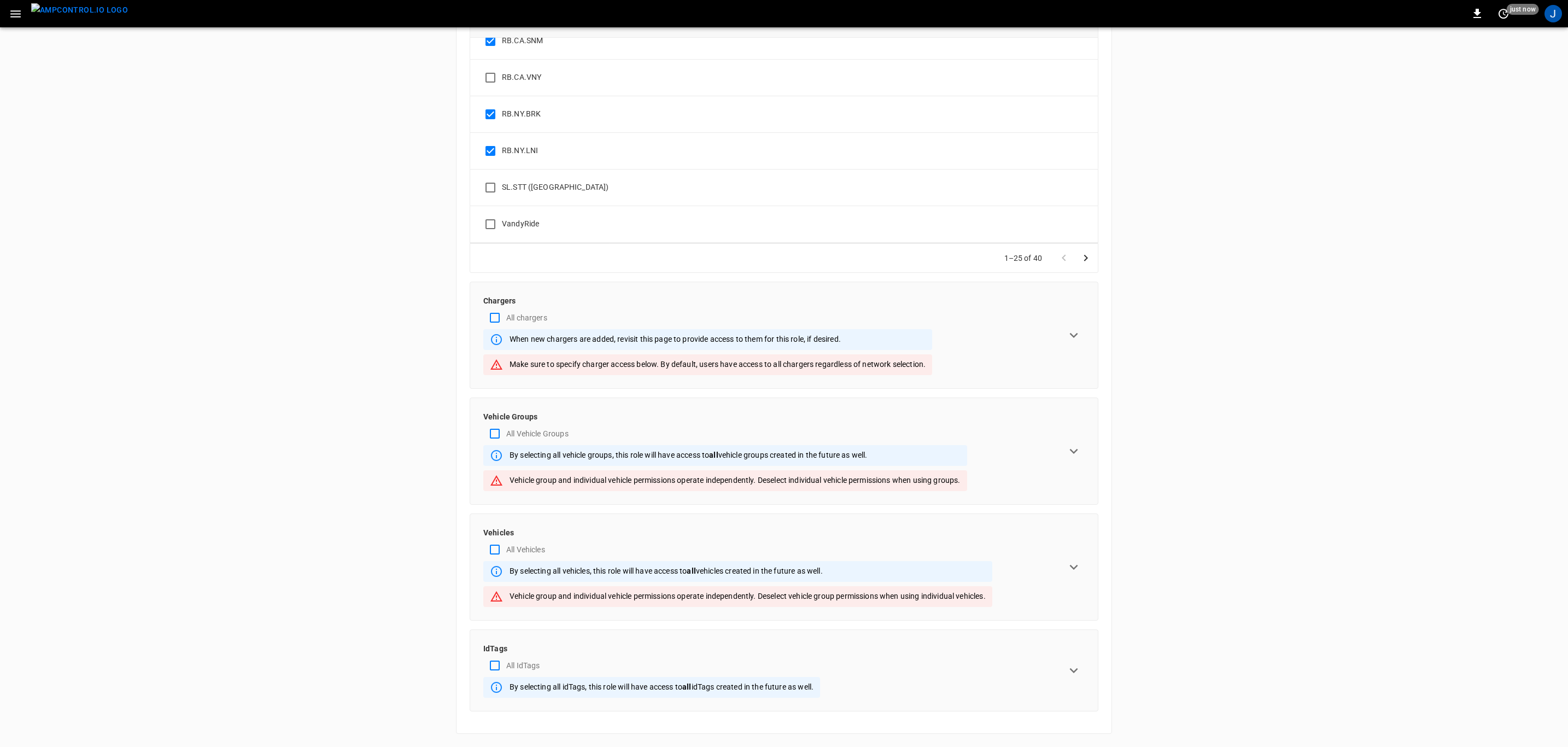
click at [1076, 333] on icon "expand row" at bounding box center [1073, 335] width 8 height 5
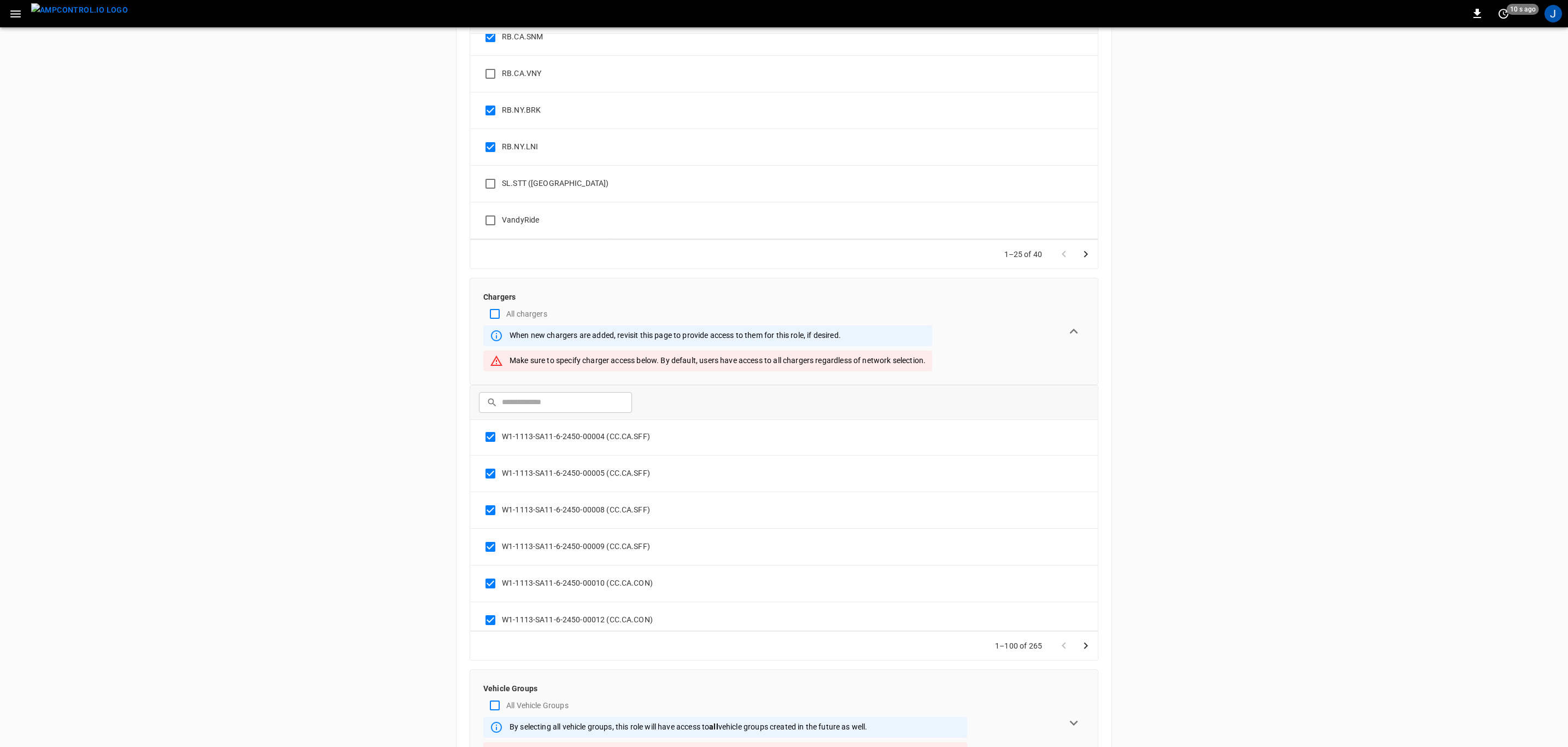
scroll to position [3481, 0]
click at [1085, 645] on icon "Go to next page" at bounding box center [1086, 646] width 13 height 13
click at [1083, 649] on icon "Go to next page" at bounding box center [1086, 646] width 13 height 13
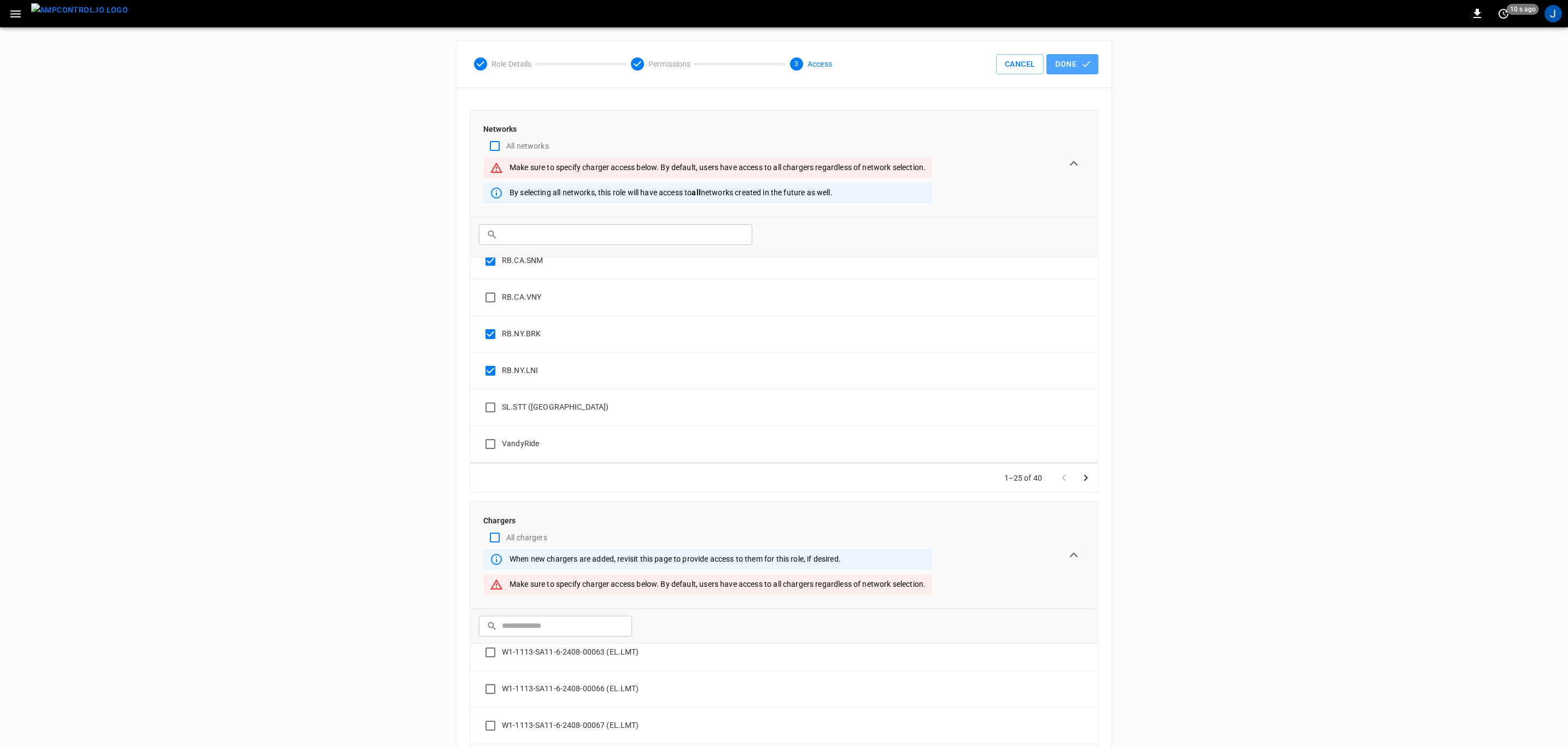
click at [1068, 62] on button "Done" at bounding box center [1072, 64] width 52 height 20
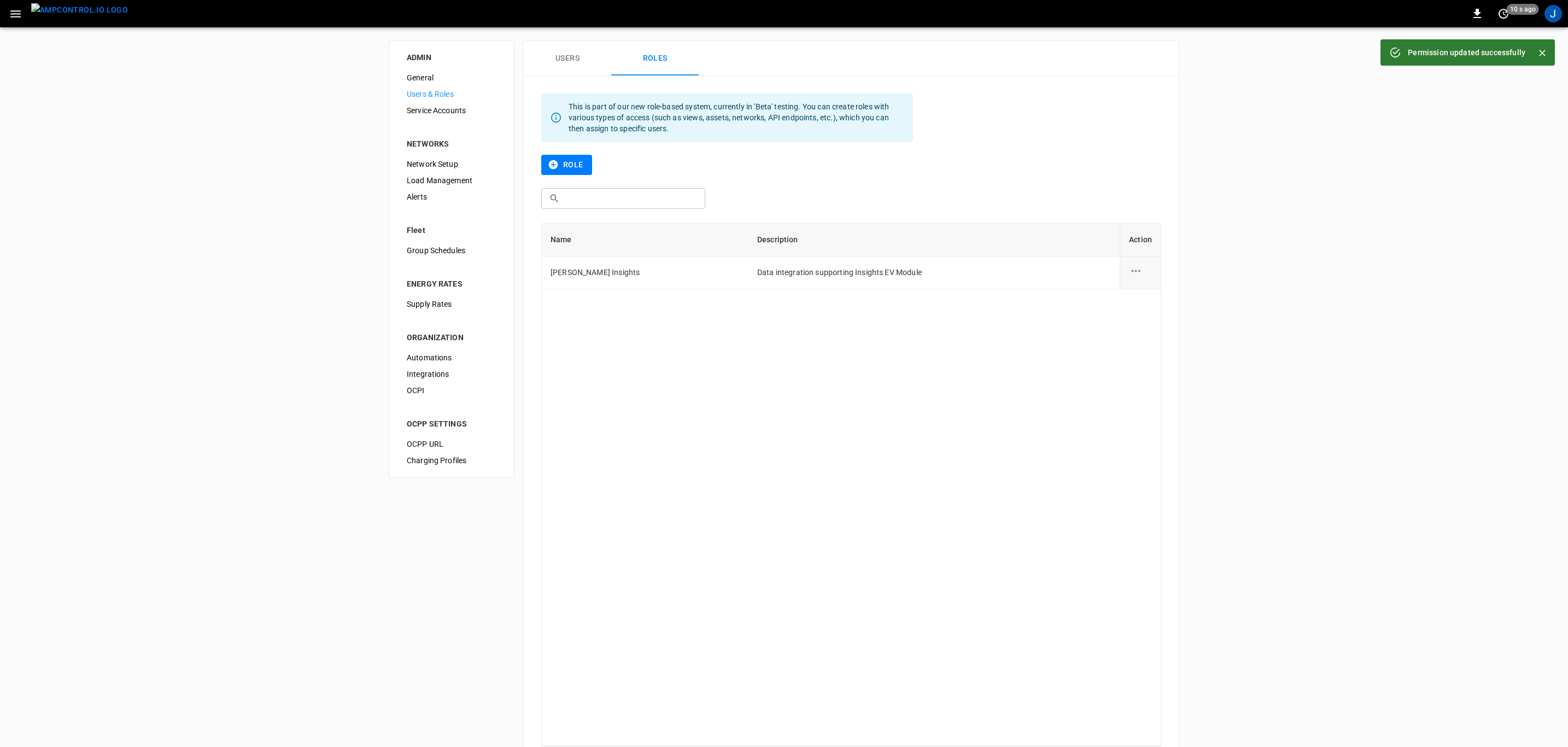
click at [76, 15] on img "menu" at bounding box center [79, 10] width 97 height 13
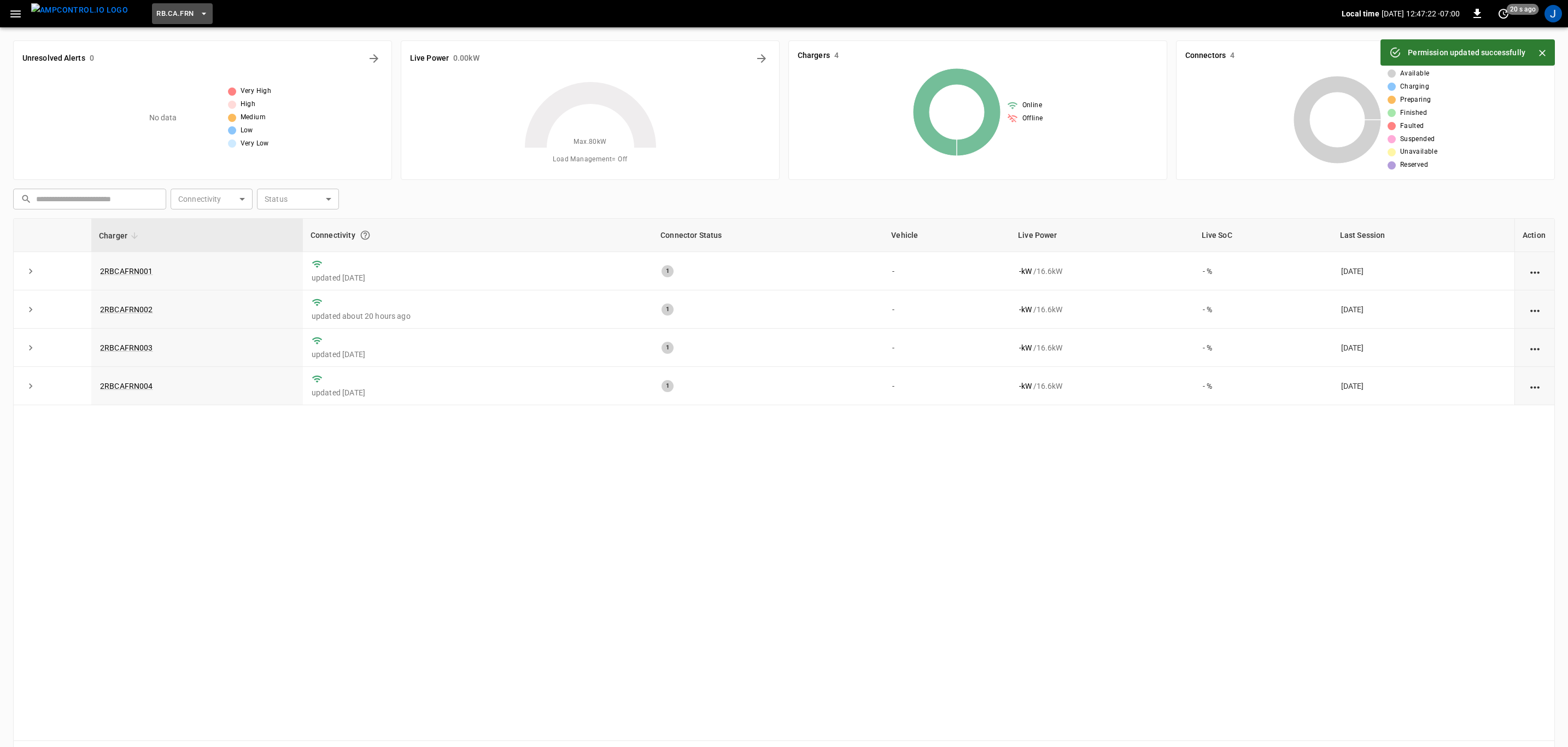
click at [199, 12] on icon "button" at bounding box center [204, 13] width 11 height 11
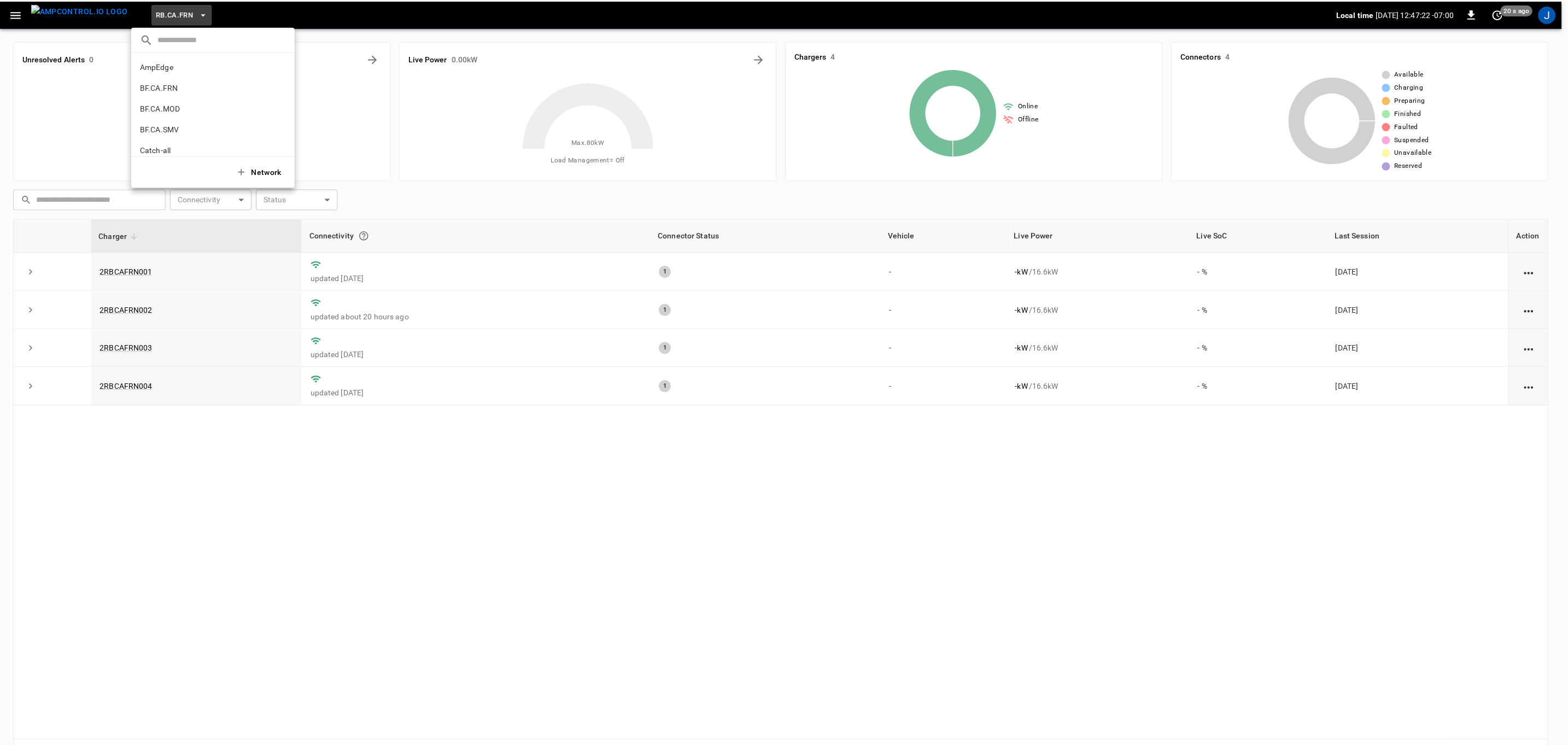
scroll to position [579, 0]
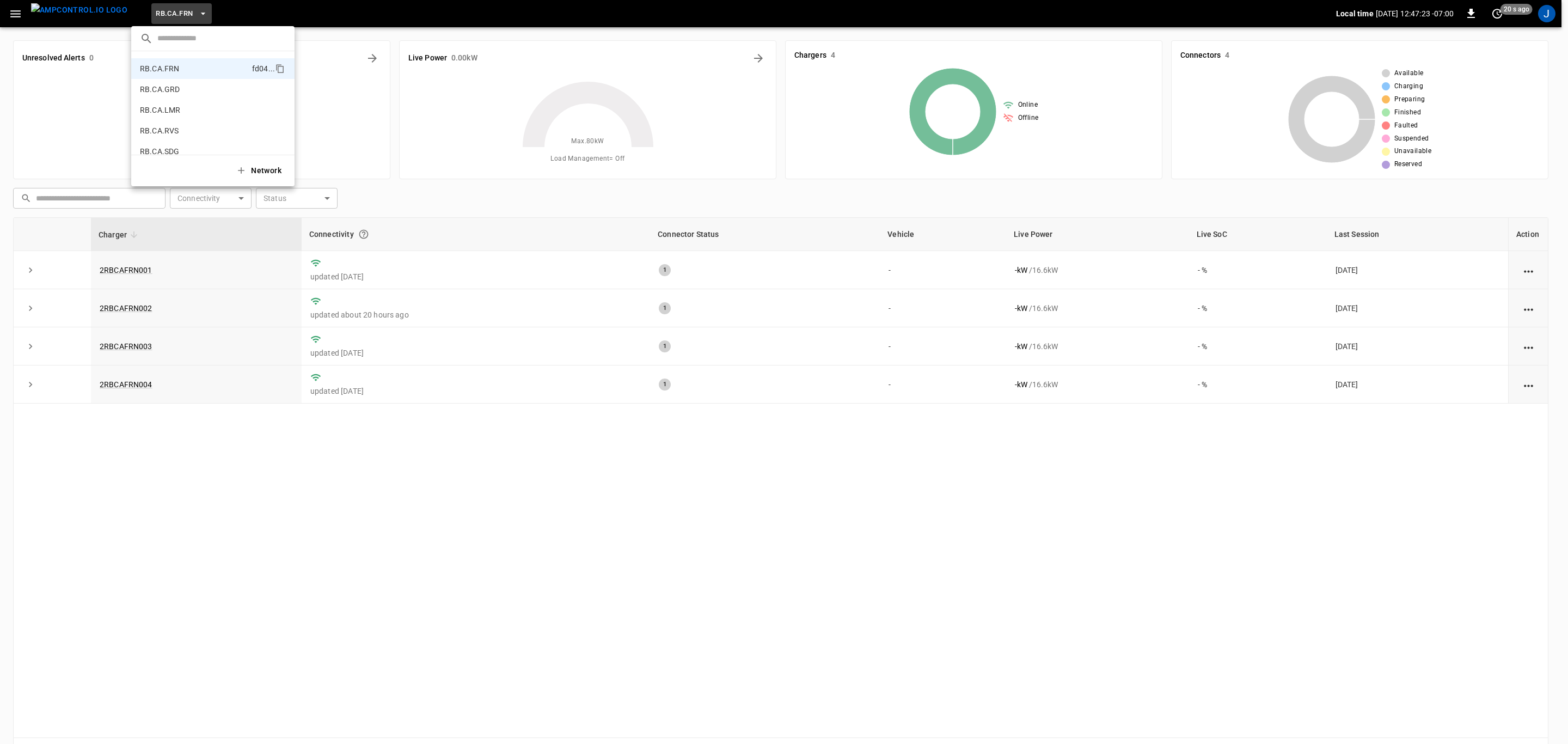
click at [183, 87] on p "RB.CA.GRD" at bounding box center [193, 89] width 106 height 11
